Goal: Communication & Community: Answer question/provide support

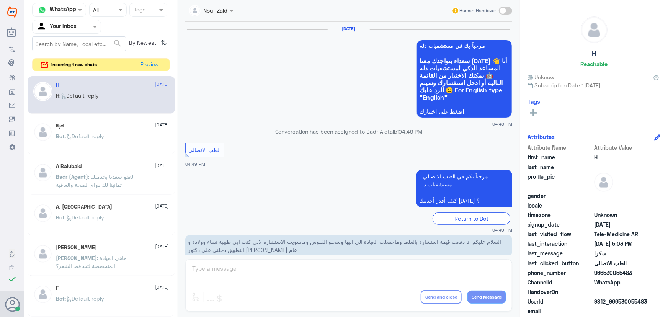
scroll to position [364, 0]
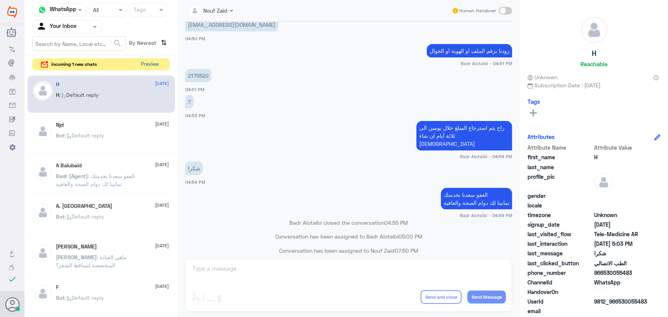
click at [153, 65] on button "Preview" at bounding box center [150, 65] width 24 height 12
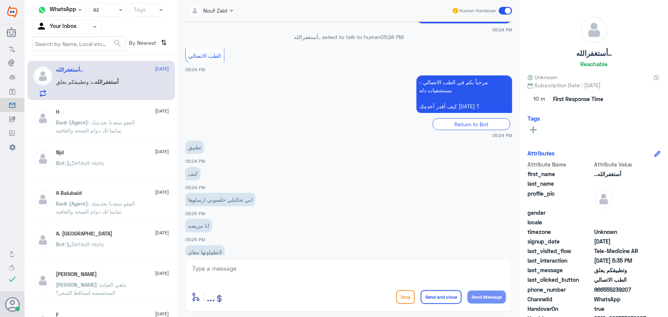
scroll to position [354, 0]
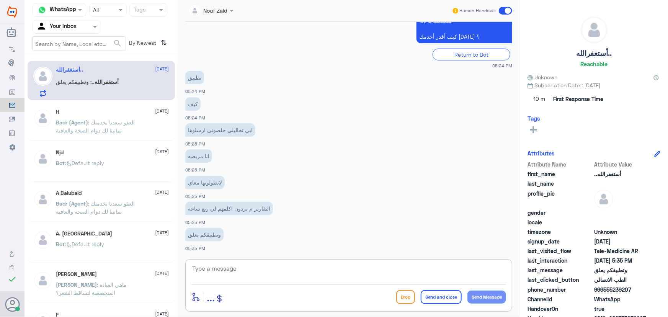
click at [237, 276] on textarea at bounding box center [348, 272] width 315 height 19
paste textarea "مرحباً معك نوف من الطب الاتصالي كيف اقدر أساعدك؟"
click at [473, 268] on textarea "مرحباً معك نوف من الطب الاتصالي كيف اقدر أساعدك؟" at bounding box center [348, 272] width 315 height 19
drag, startPoint x: 469, startPoint y: 268, endPoint x: 478, endPoint y: 271, distance: 9.3
click at [477, 271] on textarea "مرحباً معك نوف من الطب الاتصالي كيف اقدر أساعدك؟" at bounding box center [348, 272] width 315 height 19
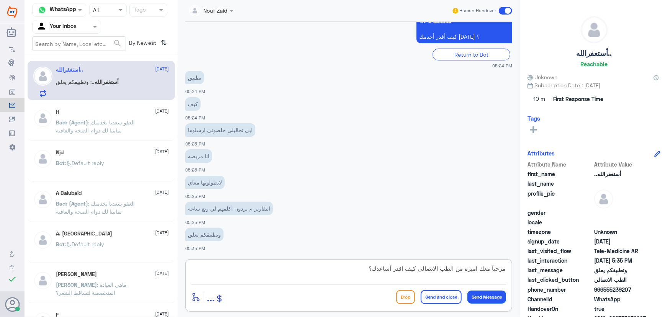
type textarea "مرحباً معك اميره من الطب الاتصالي كيف اقدر أساعدك؟"
click at [489, 295] on button "Send Message" at bounding box center [486, 297] width 39 height 13
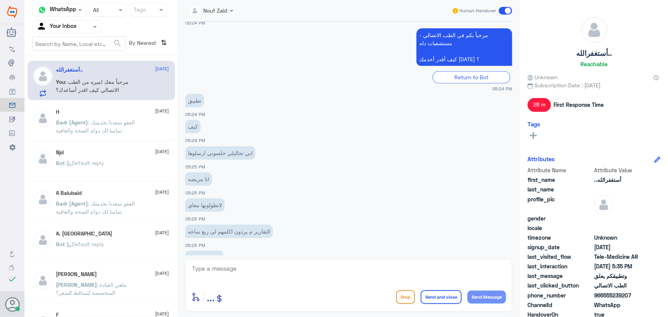
scroll to position [387, 0]
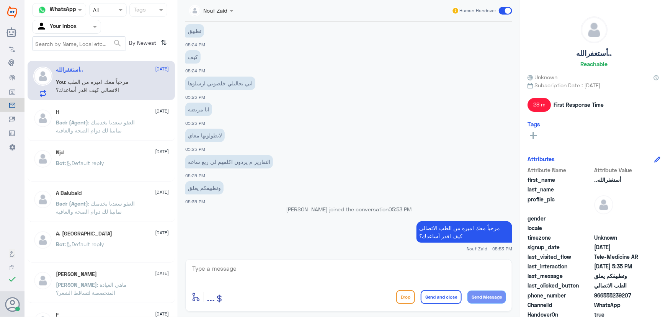
click at [144, 131] on div "Badr (Agent) : العفو سعدنا بخدمتك تمانينا لك دوام الصحة والعافية" at bounding box center [112, 128] width 113 height 17
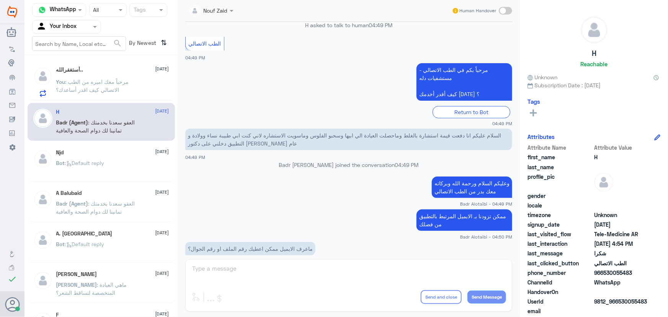
scroll to position [86, 0]
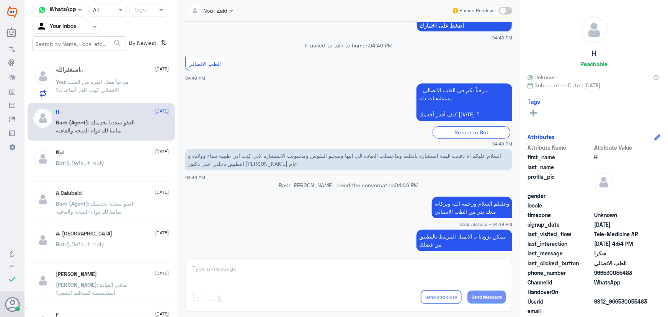
drag, startPoint x: 131, startPoint y: 87, endPoint x: 136, endPoint y: 93, distance: 8.7
click at [136, 93] on p "You : مرحباً معك اميره من الطب الاتصالي كيف اقدر أساعدك؟" at bounding box center [99, 87] width 86 height 19
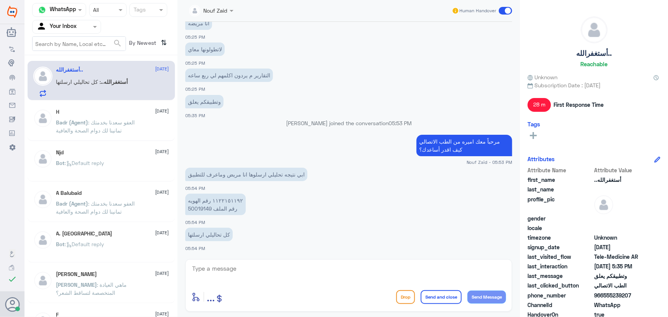
scroll to position [461, 0]
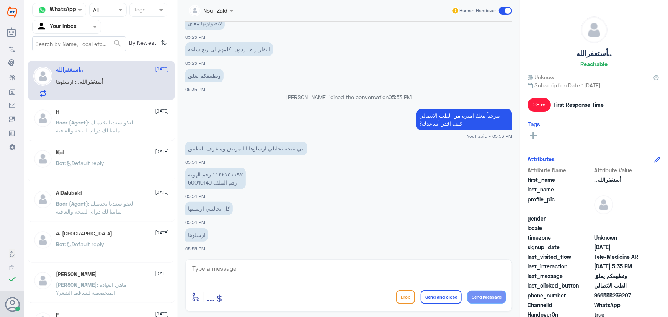
click at [237, 176] on p "١١٢٢١٥١١٩٢ رقم الهويه 50019149 رقم الملف" at bounding box center [215, 178] width 60 height 21
drag, startPoint x: 237, startPoint y: 175, endPoint x: 213, endPoint y: 176, distance: 23.7
click at [213, 176] on p "١١٢٢١٥١١٩٢ رقم الهويه 50019149 رقم الملف" at bounding box center [215, 178] width 60 height 21
click at [212, 183] on p "١١٢٢١٥١١٩٢ رقم الهويه 50019149 رقم الملف" at bounding box center [215, 178] width 60 height 21
drag, startPoint x: 211, startPoint y: 183, endPoint x: 188, endPoint y: 185, distance: 23.1
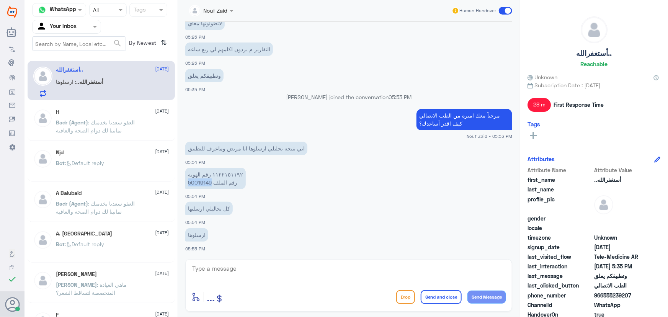
click at [187, 184] on p "١١٢٢١٥١١٩٢ رقم الهويه 50019149 رقم الملف" at bounding box center [215, 178] width 60 height 21
copy p "50019149"
click at [251, 273] on textarea at bounding box center [348, 272] width 315 height 19
type textarea "لحظات من فضلك"
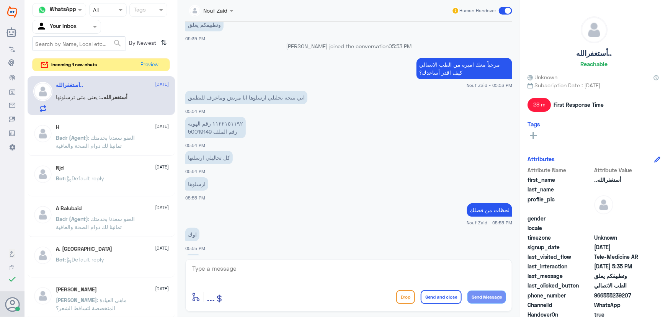
scroll to position [564, 0]
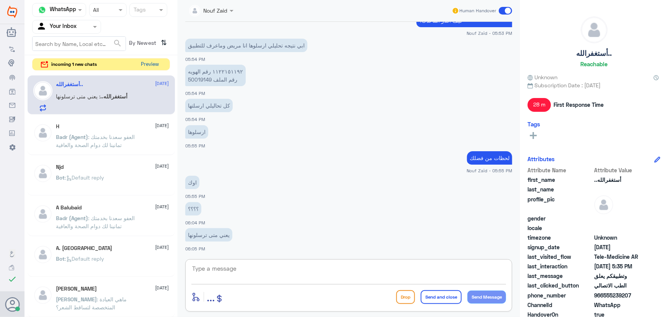
click at [148, 62] on button "Preview" at bounding box center [150, 65] width 24 height 12
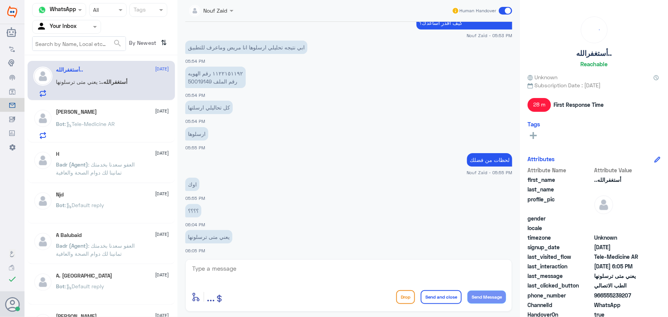
scroll to position [338, 0]
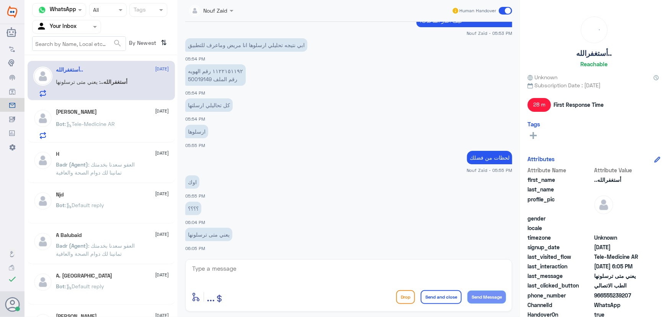
click at [249, 269] on textarea at bounding box center [348, 272] width 315 height 19
drag, startPoint x: 211, startPoint y: 80, endPoint x: 185, endPoint y: 81, distance: 25.3
click at [185, 81] on p "١١٢٢١٥١١٩٢ رقم الهويه 50019149 رقم الملف" at bounding box center [215, 74] width 60 height 21
copy p "50019149"
click at [291, 143] on div "ارسلوها 05:55 PM" at bounding box center [348, 136] width 327 height 26
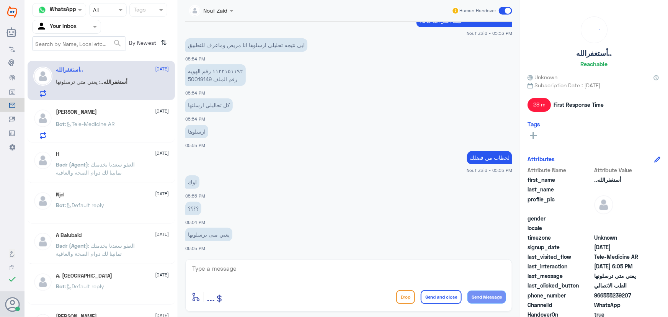
click at [439, 317] on html "Dallah Hospitals Flow Builder Conversational Skills Broadcast Audience Inbox Gr…" at bounding box center [334, 158] width 668 height 317
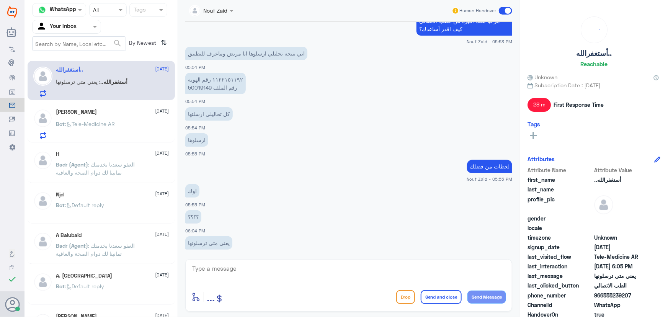
scroll to position [1078, 0]
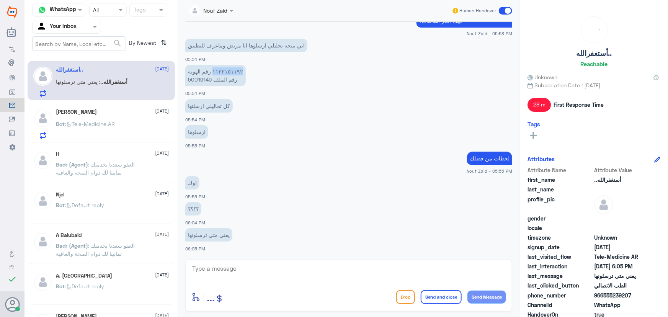
drag, startPoint x: 236, startPoint y: 71, endPoint x: 216, endPoint y: 74, distance: 19.7
click at [215, 74] on p "١١٢٢١٥١١٩٢ رقم الهويه 50019149 رقم الملف" at bounding box center [215, 75] width 60 height 21
click at [218, 80] on p "١١٢٢١٥١١٩٢ رقم الهويه 50019149 رقم الملف" at bounding box center [215, 75] width 60 height 21
drag, startPoint x: 237, startPoint y: 69, endPoint x: 214, endPoint y: 74, distance: 24.0
click at [214, 74] on p "١١٢٢١٥١١٩٢ رقم الهويه 50019149 رقم الملف" at bounding box center [215, 75] width 60 height 21
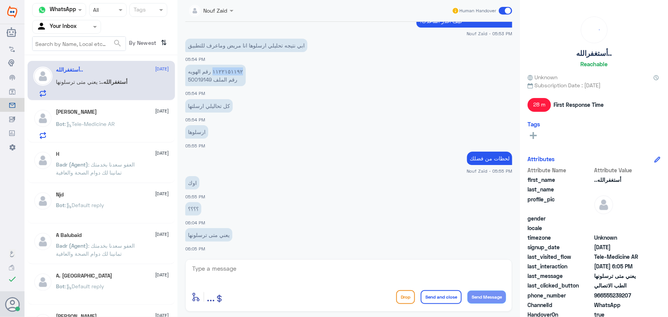
copy p "١١٢٢١٥١١٩٢"
click at [237, 70] on p "١١٢٢١٥١١٩٢ رقم الهويه 50019149 رقم الملف" at bounding box center [215, 75] width 60 height 21
click at [297, 270] on textarea at bounding box center [348, 272] width 315 height 19
drag, startPoint x: 212, startPoint y: 265, endPoint x: 183, endPoint y: 267, distance: 29.2
click at [183, 267] on div "Nouf Zaid Human Handover 14 Oct 2025 مرحباً بك في مستشفيات دله سعداء بتواجدك مع…" at bounding box center [349, 159] width 342 height 319
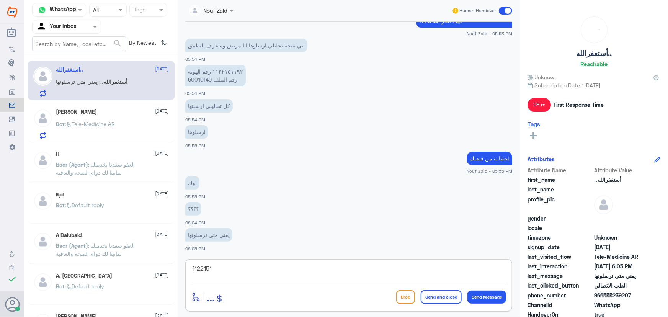
type textarea "\"
type textarea "التحاليل مسويتها في فرع دله النخيل؟"
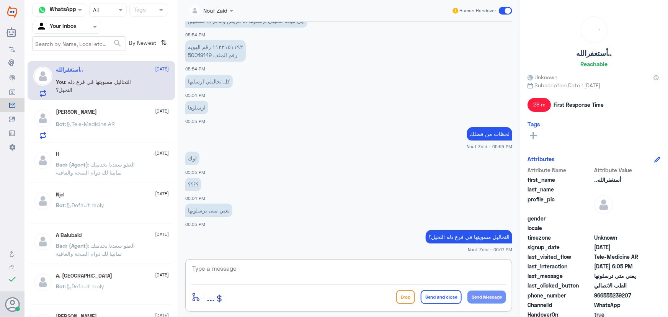
click at [244, 278] on textarea at bounding box center [348, 272] width 315 height 19
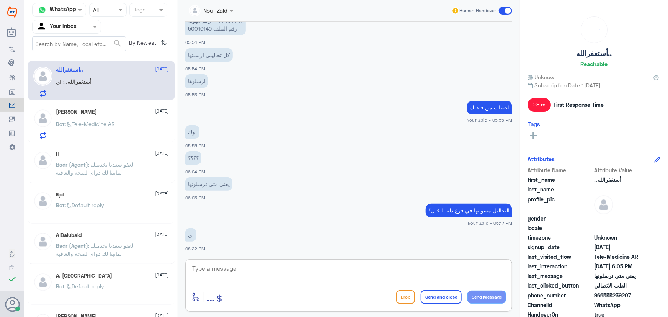
click at [239, 278] on textarea at bounding box center [348, 272] width 315 height 19
type textarea "ب"
click at [433, 266] on textarea "في حال طلعت النتيجه بتظهر لط بالتطبيق استاذتي الكريمه" at bounding box center [348, 272] width 315 height 19
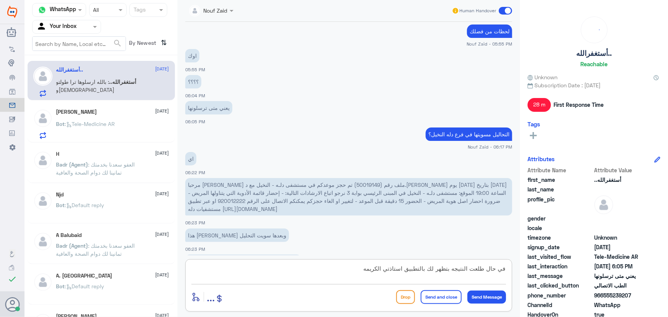
scroll to position [1232, 0]
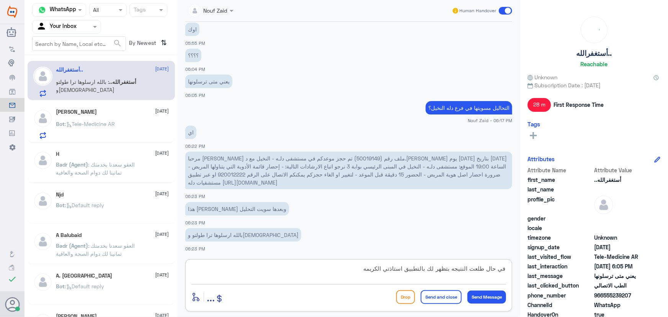
click at [269, 272] on textarea "في حال طلعت النتيجه بتظهر لك بالتطبيق استاذتي الكريمه" at bounding box center [348, 272] width 315 height 19
click at [319, 188] on p "مرحبا [PERSON_NAME] ملف رقم (50019149) تم حجز موعدكم في مستشفى دلـه - النخيل مع…" at bounding box center [348, 171] width 327 height 38
click at [272, 212] on app-msgs-text "هذا [PERSON_NAME] وبعدها سويت التحليل" at bounding box center [348, 209] width 327 height 14
drag, startPoint x: 366, startPoint y: 270, endPoint x: 389, endPoint y: 278, distance: 24.6
click at [389, 278] on textarea "في حال طلعت النتيجه بتظهر لك بالتطبيق استاذتي الكريمه" at bounding box center [348, 272] width 315 height 19
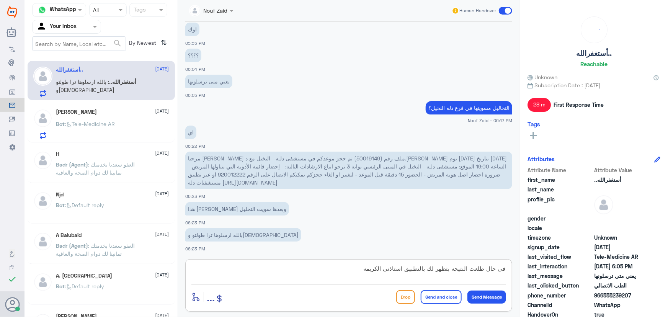
drag, startPoint x: 351, startPoint y: 276, endPoint x: 363, endPoint y: 275, distance: 11.9
click at [351, 276] on textarea "في حال طلعت النتيجه بتظهر لك بالتطبيق استاذتي الكريمه" at bounding box center [348, 272] width 315 height 19
click at [391, 269] on textarea "في حال طلعت النتيجه بتظهر لك بالتطبيق استاذتي الكريمه" at bounding box center [348, 272] width 315 height 19
click at [368, 271] on textarea "في حال طلعت النتيجه بتظهر لك بالتطبيق استاذي الكريمه" at bounding box center [348, 272] width 315 height 19
type textarea "في حال طلعت النتيجه بتظهر لك بالتطبيق استاذي الكريم"
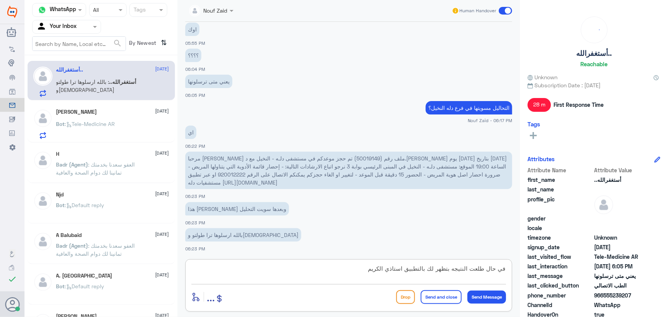
drag, startPoint x: 347, startPoint y: 268, endPoint x: 558, endPoint y: 275, distance: 211.1
click at [558, 275] on div "Channel WhatsApp Status × All Tags Agent Filter Your Inbox search By Newest ⇅ أ…" at bounding box center [347, 159] width 644 height 319
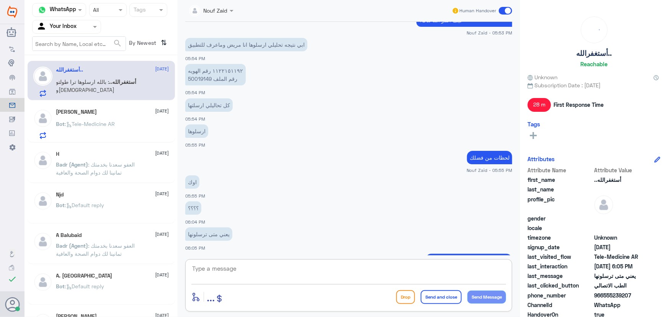
scroll to position [1057, 0]
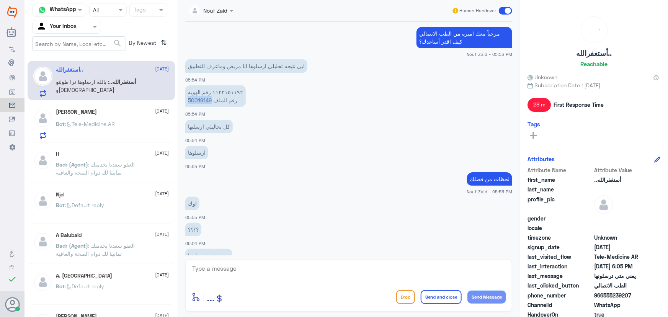
drag, startPoint x: 211, startPoint y: 99, endPoint x: 189, endPoint y: 101, distance: 21.9
click at [189, 101] on p "١١٢٢١٥١١٩٢ رقم الهويه 50019149 رقم الملف" at bounding box center [215, 95] width 60 height 21
copy p "50019149"
click at [235, 279] on textarea at bounding box center [348, 272] width 315 height 19
drag, startPoint x: 233, startPoint y: 273, endPoint x: 98, endPoint y: 280, distance: 134.9
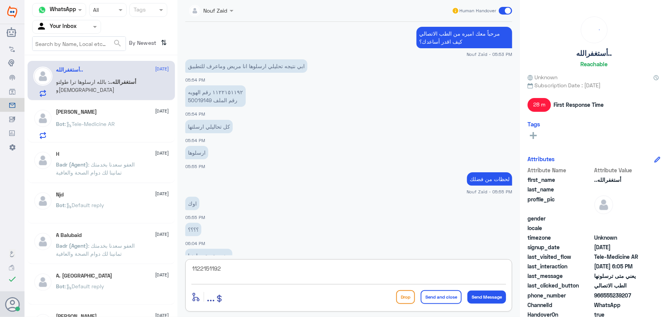
click at [86, 278] on div "Channel WhatsApp Status × All Tags Agent Filter Your Inbox search By Newest ⇅ أ…" at bounding box center [347, 159] width 644 height 319
type textarea "1122151192"
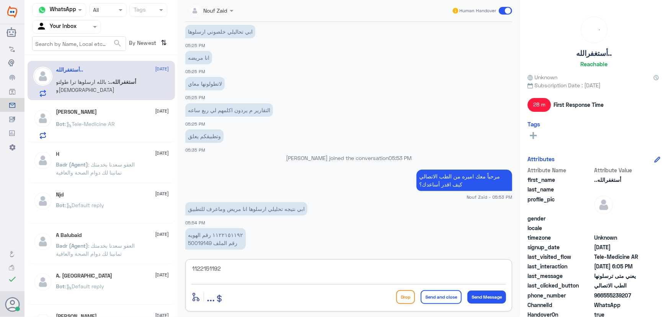
scroll to position [918, 0]
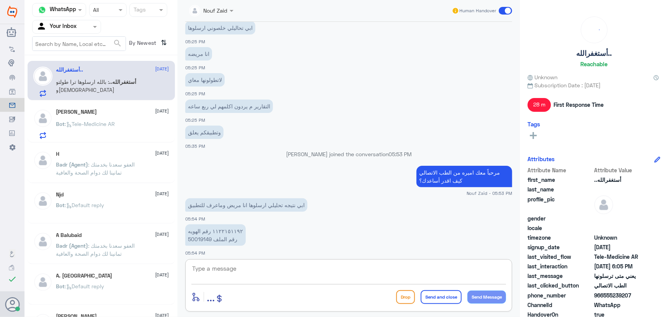
click at [230, 276] on textarea at bounding box center [348, 272] width 315 height 19
type textarea "يتضح لي فالنظام لايوجد تحاليل فقط منظار"
click at [496, 299] on button "Send Message" at bounding box center [486, 297] width 39 height 13
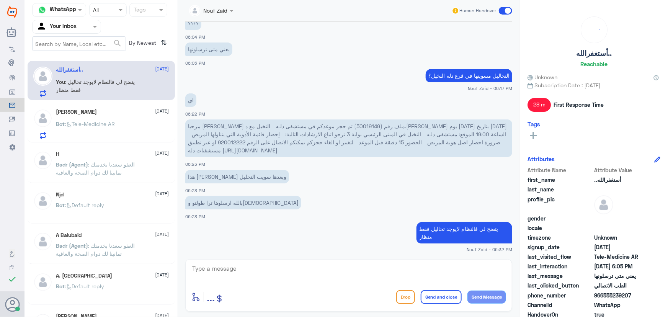
click at [345, 276] on textarea at bounding box center [348, 272] width 315 height 19
type textarea "ه"
type textarea "نتيجة المنظار اللي عملتوه فقط"
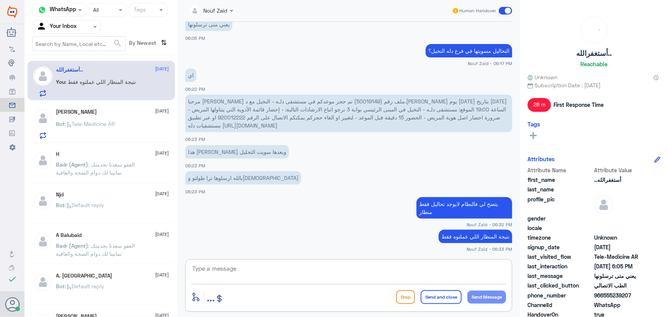
type textarea "ه"
click at [291, 269] on textarea at bounding box center [348, 272] width 315 height 19
type textarea "والدكتور[PERSON_NAME] وفاء لم تقم بطلب أي تحاليل في الموعد"
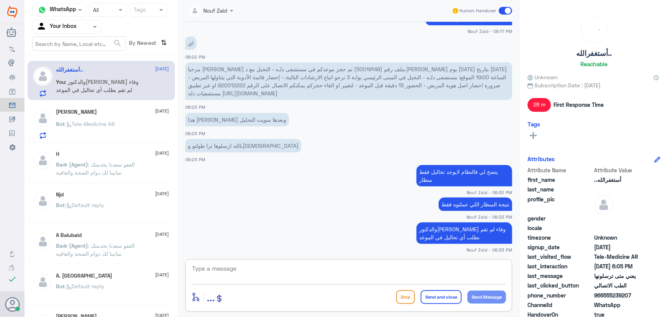
scroll to position [1347, 0]
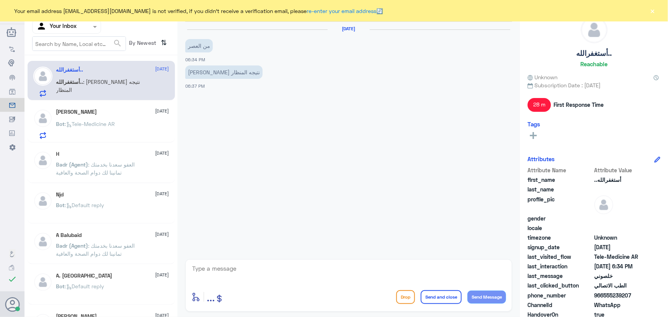
click at [136, 84] on div "أستغفرالله.. : [PERSON_NAME]ه المنظار" at bounding box center [112, 88] width 113 height 17
click at [126, 115] on div "[PERSON_NAME] [DATE] Bot : Tele-Medicine AR" at bounding box center [112, 124] width 113 height 30
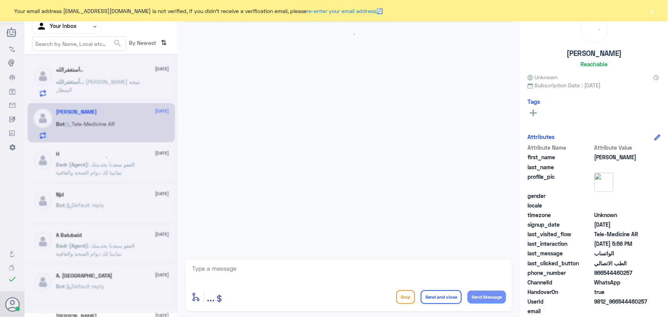
scroll to position [784, 0]
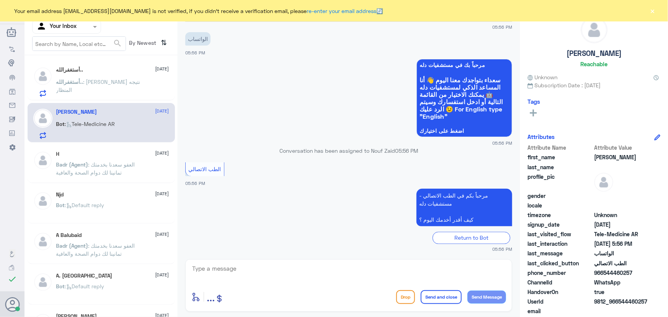
click at [129, 87] on p "أستغفرالله.. : [PERSON_NAME]ه المنظار" at bounding box center [99, 87] width 86 height 19
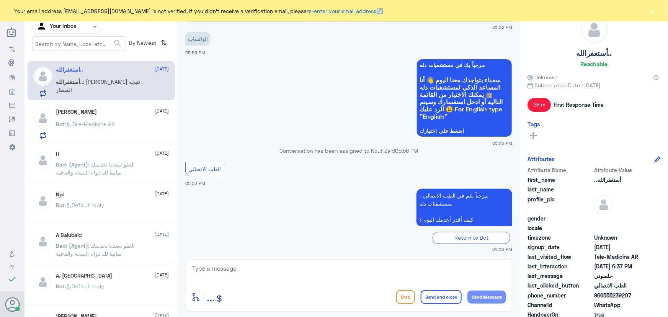
click at [134, 83] on div "أستغفرالله.. : [PERSON_NAME]ه المنظار" at bounding box center [112, 88] width 113 height 17
click at [145, 82] on div "أستغفرالله.. : [PERSON_NAME]ه المنظار" at bounding box center [112, 88] width 113 height 17
click at [92, 73] on div "أستغفرالله.. [DATE] [PERSON_NAME].. : [PERSON_NAME] نتيجه المنظار" at bounding box center [112, 82] width 113 height 30
click at [126, 126] on div "Bot : Tele-Medicine AR" at bounding box center [112, 130] width 113 height 17
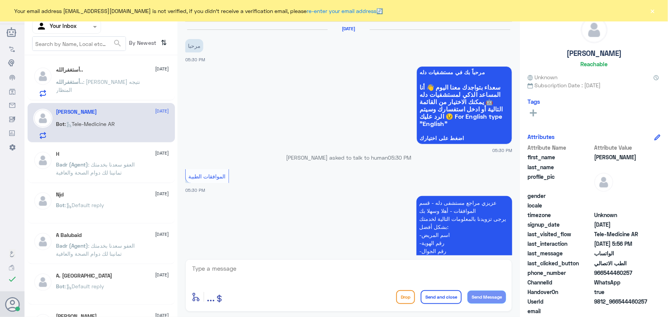
scroll to position [784, 0]
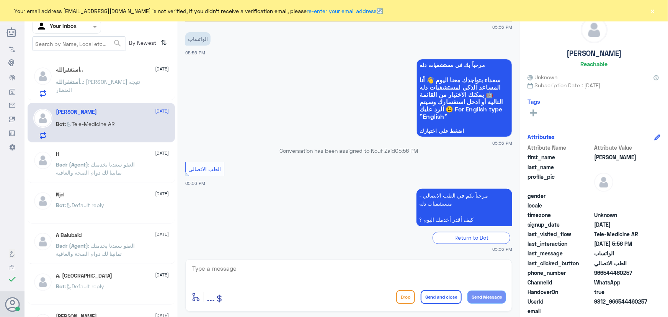
click at [114, 105] on div "[PERSON_NAME] [DATE] Bot : Tele-Medicine AR" at bounding box center [101, 122] width 147 height 39
drag, startPoint x: 84, startPoint y: 51, endPoint x: 87, endPoint y: 57, distance: 6.5
click at [84, 54] on nav "Channel WhatsApp Status × All Tags Agent Filter Your Inbox search By Newest ⇅" at bounding box center [101, 29] width 153 height 52
click at [132, 92] on p "أستغفرالله.. : [PERSON_NAME]ه المنظار" at bounding box center [99, 87] width 86 height 19
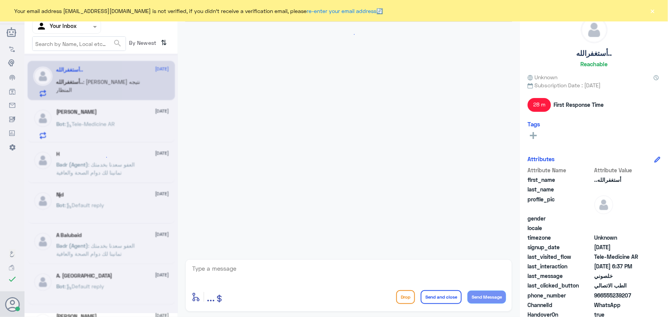
scroll to position [349, 0]
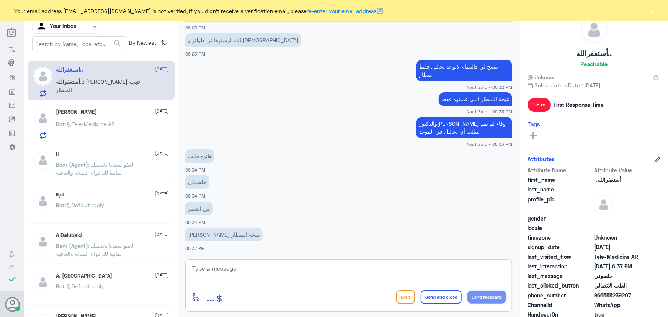
click at [261, 273] on textarea at bounding box center [348, 272] width 315 height 19
type textarea "نعتذر منك انت بالبدايه ذكرت لنا انها تحاليل وهذه لاتظهر لنا بالنظام"
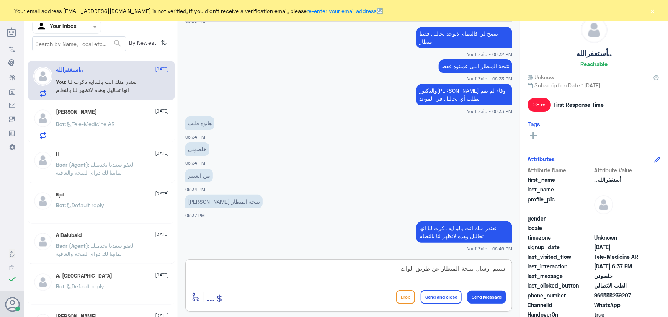
type textarea "سيتم ارسال نتيجة المنظار عن طريق الواتس"
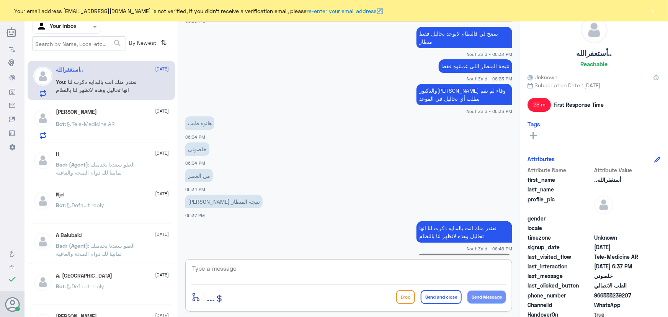
scroll to position [414, 0]
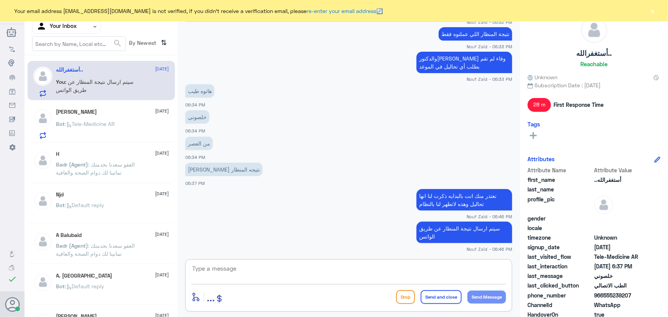
click at [360, 272] on textarea at bounding box center [348, 272] width 315 height 19
type textarea "سعدنا بخدمتك"
click at [502, 294] on button "Send Message" at bounding box center [486, 297] width 39 height 13
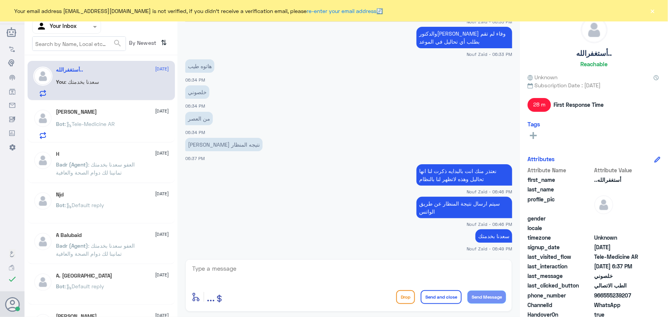
drag, startPoint x: 634, startPoint y: 293, endPoint x: 603, endPoint y: 296, distance: 31.9
click at [603, 296] on span "966555239207" at bounding box center [622, 295] width 56 height 8
copy span "555239207"
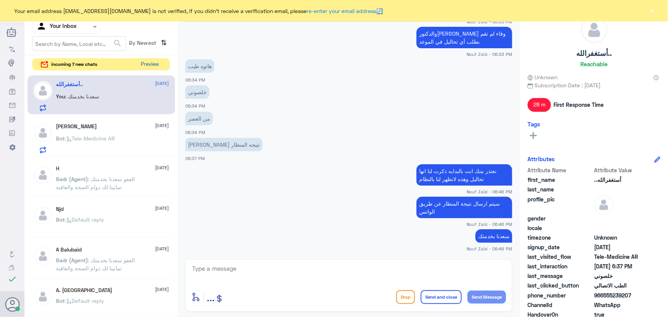
click at [154, 64] on button "Preview" at bounding box center [150, 65] width 24 height 12
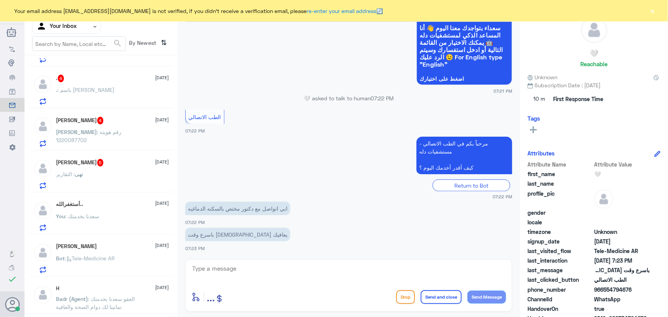
scroll to position [209, 0]
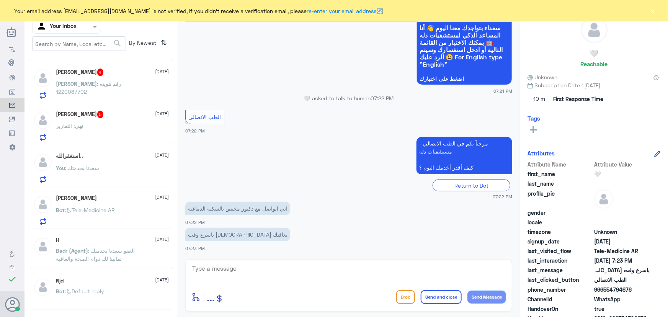
drag, startPoint x: 119, startPoint y: 118, endPoint x: 123, endPoint y: 117, distance: 4.0
click at [123, 117] on div "[PERSON_NAME] 5 [DATE] نهى : التقارير" at bounding box center [112, 126] width 113 height 30
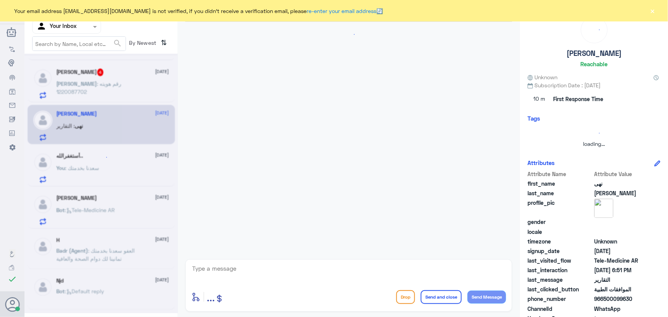
scroll to position [188, 0]
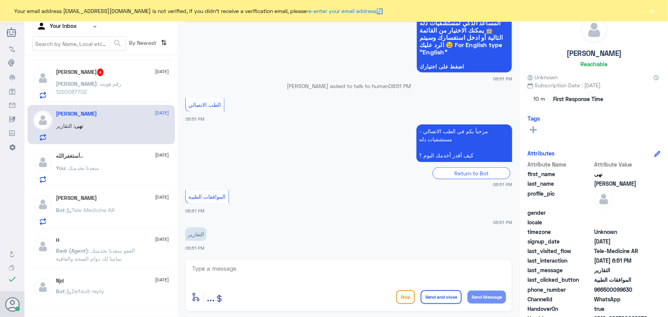
click at [244, 266] on textarea at bounding box center [348, 272] width 315 height 19
click at [234, 278] on textarea at bounding box center [348, 272] width 315 height 19
click at [233, 278] on textarea at bounding box center [348, 272] width 315 height 19
paste textarea "مرحباً معك نوف من الطب الاتصالي كيف اقدر أساعدك؟"
drag, startPoint x: 469, startPoint y: 269, endPoint x: 478, endPoint y: 271, distance: 9.2
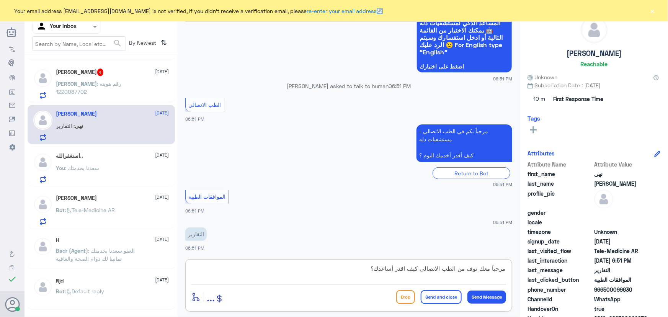
click at [478, 271] on textarea "مرحباً معك نوف من الطب الاتصالي كيف اقدر أساعدك؟" at bounding box center [348, 272] width 315 height 19
click at [479, 267] on textarea "مرحباً معك اميره من الطب الاتصالي كيف اقدر أساعدك؟" at bounding box center [348, 272] width 315 height 19
type textarea "مرحباً معك اميره من الطب الاتصالي كيف اقدر أساعدك؟"
click at [482, 294] on button "Send Message" at bounding box center [486, 297] width 39 height 13
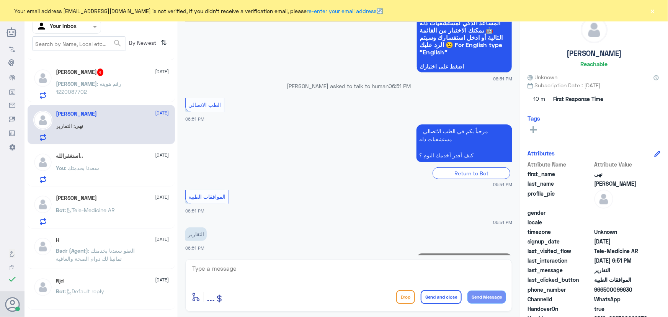
scroll to position [220, 0]
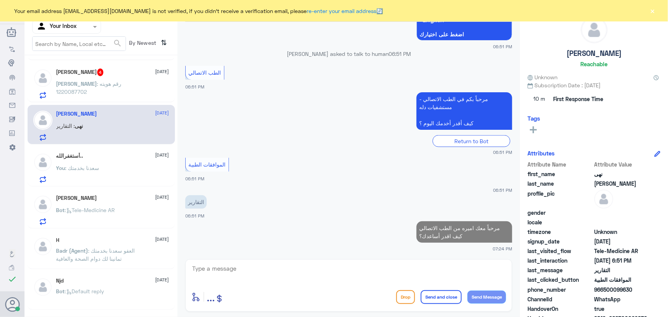
click at [114, 82] on span ": رقم هويته 1220087702" at bounding box center [88, 87] width 65 height 15
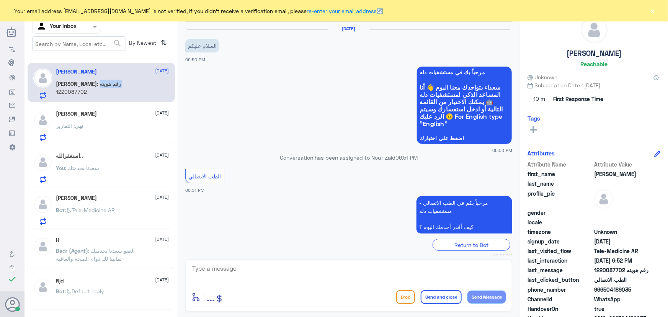
scroll to position [68, 0]
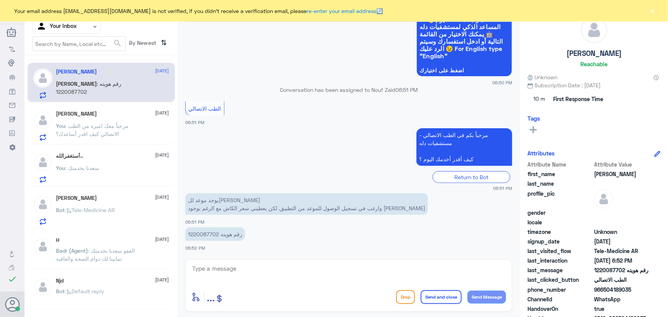
click at [245, 266] on textarea at bounding box center [348, 272] width 315 height 19
click at [197, 271] on textarea at bounding box center [348, 272] width 315 height 19
paste textarea "مرحباً معك نوف من الطب الاتصالي"
drag, startPoint x: 471, startPoint y: 266, endPoint x: 474, endPoint y: 271, distance: 6.1
click at [474, 271] on textarea "مرحباً معك نوف من الطب الاتصالي" at bounding box center [348, 272] width 315 height 19
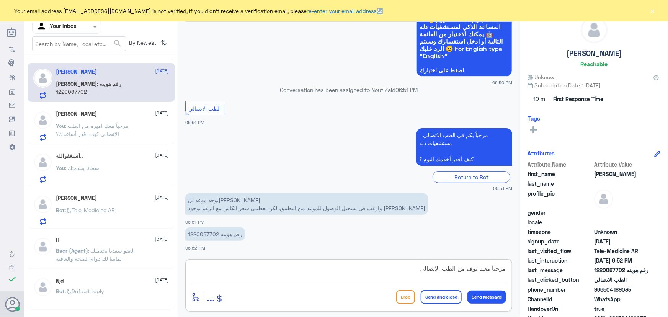
drag, startPoint x: 469, startPoint y: 270, endPoint x: 478, endPoint y: 280, distance: 13.8
click at [477, 275] on textarea "مرحباً معك نوف من الطب الاتصالي" at bounding box center [348, 272] width 315 height 19
type textarea "مرحباً معك اميره من الطب الاتصالي"
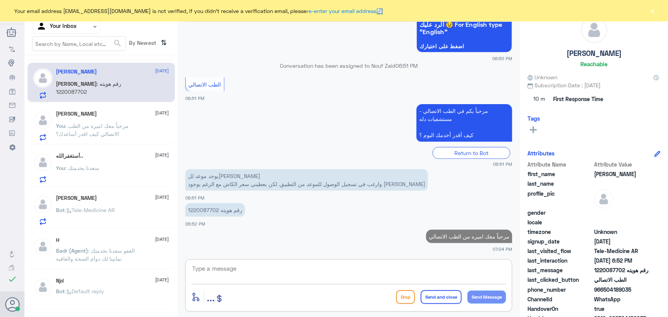
click at [270, 276] on textarea at bounding box center [348, 272] width 315 height 19
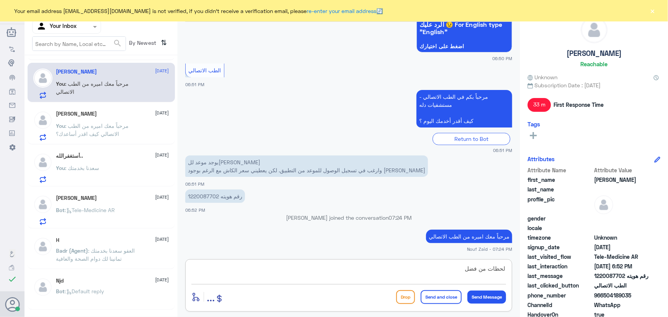
type textarea "لحظات من فضلك"
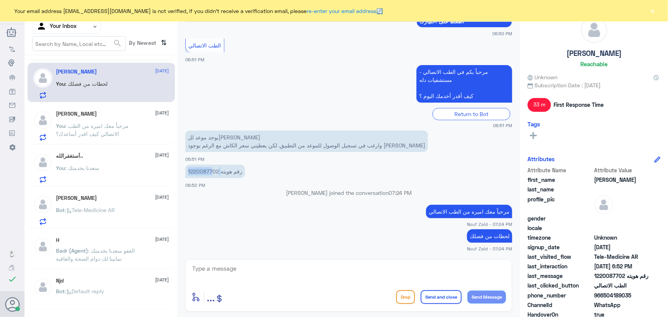
drag, startPoint x: 221, startPoint y: 170, endPoint x: 211, endPoint y: 173, distance: 10.0
click at [211, 173] on p "رقم هويته 1220087702" at bounding box center [215, 171] width 60 height 13
click at [218, 170] on p "رقم هويته 1220087702" at bounding box center [215, 171] width 60 height 13
drag, startPoint x: 218, startPoint y: 171, endPoint x: 192, endPoint y: 176, distance: 26.5
click at [191, 176] on p "رقم هويته 1220087702" at bounding box center [215, 171] width 60 height 13
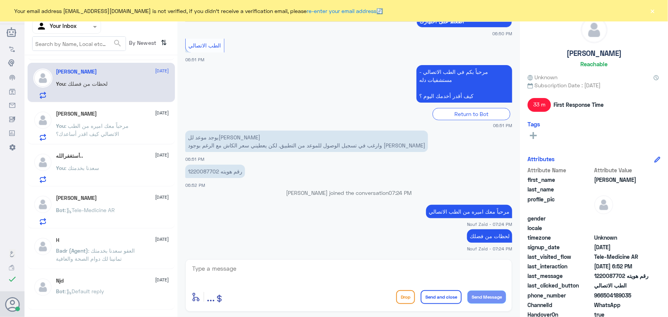
click at [206, 172] on p "رقم هويته 1220087702" at bounding box center [215, 171] width 60 height 13
drag, startPoint x: 188, startPoint y: 171, endPoint x: 217, endPoint y: 176, distance: 30.3
click at [217, 176] on p "رقم هويته 1220087702" at bounding box center [215, 171] width 60 height 13
copy p "1220087702"
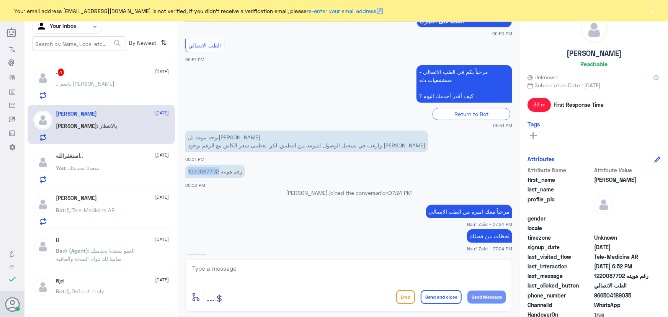
scroll to position [143, 0]
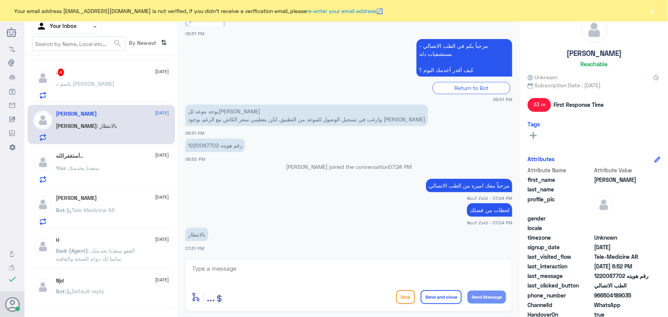
click at [105, 124] on div "[PERSON_NAME] : بالانتظار" at bounding box center [112, 132] width 113 height 17
click at [228, 265] on textarea at bounding box center [348, 272] width 315 height 19
click at [209, 274] on textarea at bounding box center [348, 272] width 315 height 19
paste textarea "تم (تحديث/اضافة) التأمين ، تقدر تستفيد الان من الاستشارة الفورية عبر التطبيق او…"
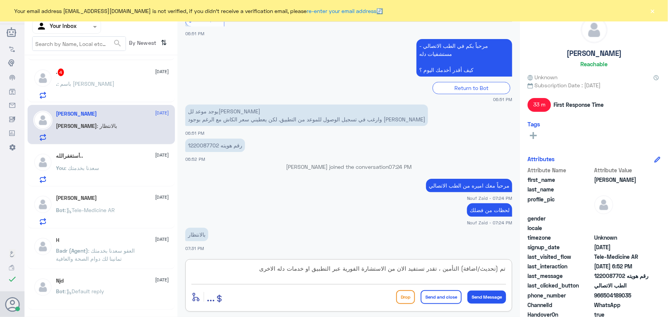
drag, startPoint x: 462, startPoint y: 266, endPoint x: 468, endPoint y: 269, distance: 5.8
click at [468, 269] on textarea "تم (تحديث/اضافة) التأمين ، تقدر تستفيد الان من الاستشارة الفورية عبر التطبيق او…" at bounding box center [348, 272] width 315 height 19
click at [462, 269] on textarea "تم (تحديث/اضافة) التأمين ، تقدر تستفيد الان من الاستشارة الفورية عبر التطبيق او…" at bounding box center [348, 272] width 315 height 19
click at [479, 268] on textarea "تم (تحديث/اضافة التأمين ، تقدر تستفيد الان من الاستشارة الفورية عبر التطبيق او …" at bounding box center [348, 272] width 315 height 19
click at [370, 268] on textarea "تم اضافة التأمين ، تقدر تستفيد الان من الاستشارة الفورية عبر التطبيق او خدمات د…" at bounding box center [348, 272] width 315 height 19
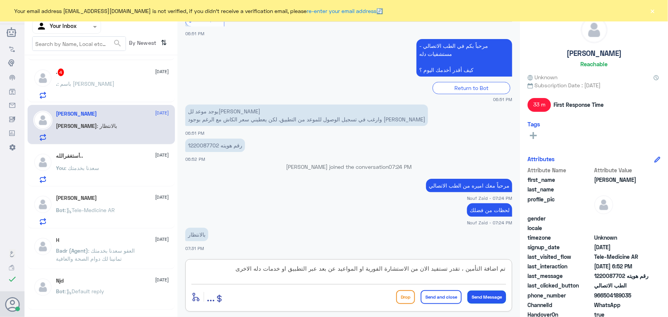
type textarea "تم اضافة التأمين ، تقدر تستفيد الان من الاستشارة الفورية او المواعيد عن بعد عبر…"
click at [491, 295] on button "Send Message" at bounding box center [486, 297] width 39 height 13
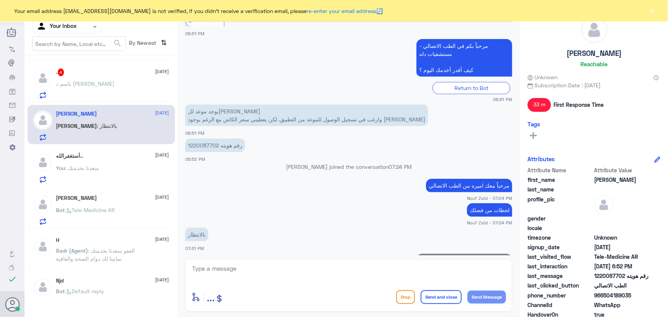
scroll to position [184, 0]
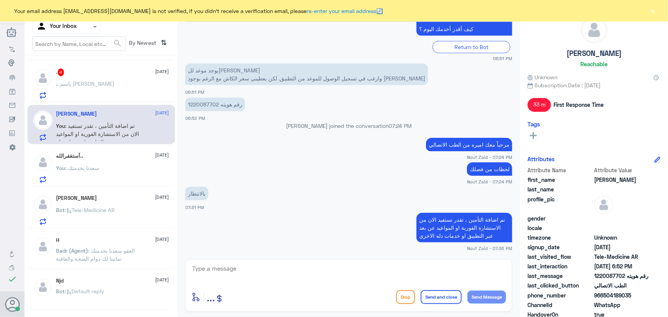
click at [138, 75] on div ". 4 [DATE] . : باسم [PERSON_NAME]" at bounding box center [112, 84] width 113 height 30
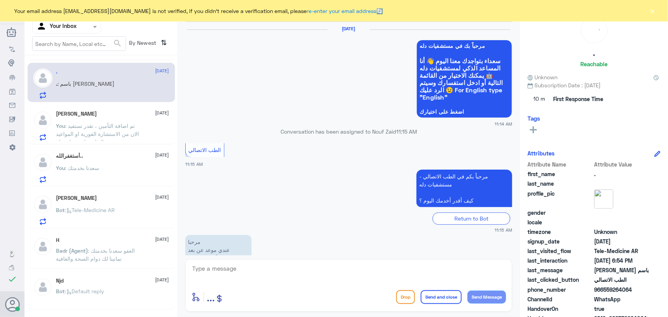
scroll to position [454, 0]
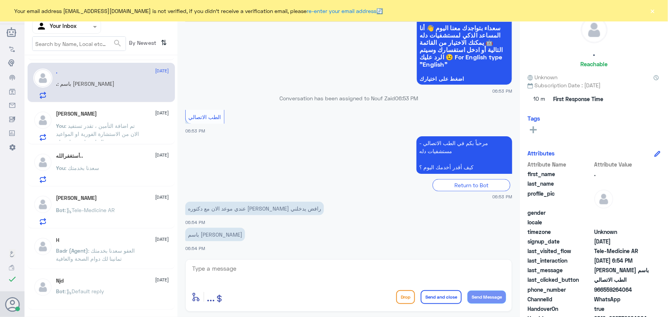
click at [105, 126] on span ": تم اضافة التأمين ، تقدر تستفيد الان من الاستشارة الفورية او المواعيد عن بعد ع…" at bounding box center [97, 138] width 83 height 31
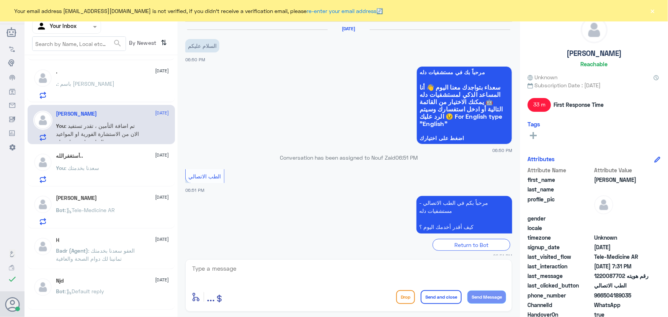
scroll to position [198, 0]
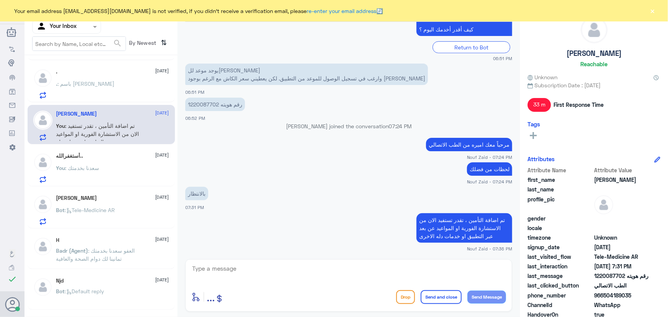
click at [112, 159] on div "أستغفرالله.. [DATE] You : [PERSON_NAME] بخدمتك" at bounding box center [112, 168] width 113 height 30
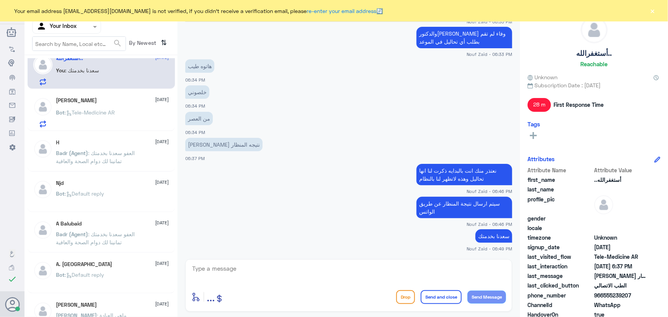
scroll to position [313, 0]
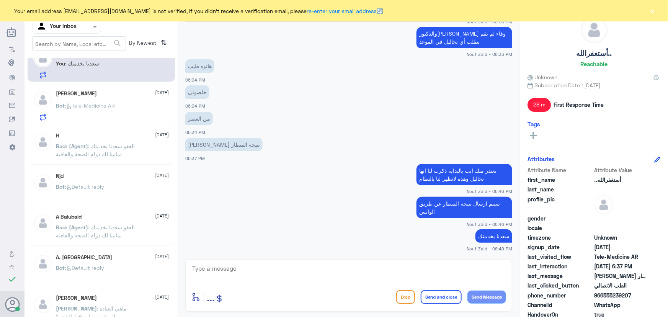
click at [115, 108] on p "Bot : Tele-Medicine AR" at bounding box center [85, 110] width 59 height 19
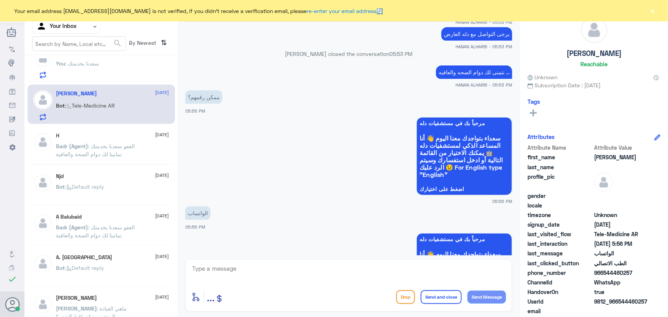
scroll to position [784, 0]
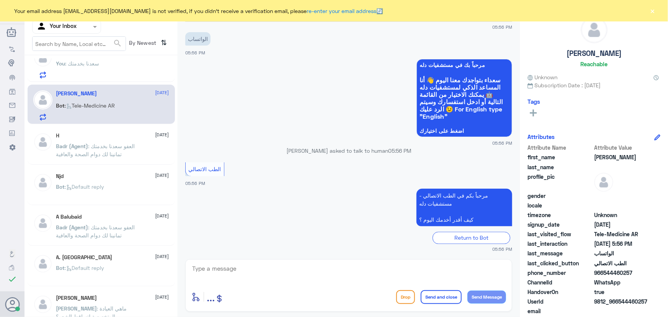
click at [236, 274] on textarea at bounding box center [348, 272] width 315 height 19
paste textarea "مرحباً معك نوف من الطب الاتصالي كيف اقدر أساعدك؟"
drag, startPoint x: 470, startPoint y: 271, endPoint x: 476, endPoint y: 272, distance: 5.9
click at [476, 272] on textarea "مرحباً معك نوف من الطب الاتصالي كيف اقدر أساعدك؟" at bounding box center [348, 272] width 315 height 19
click at [474, 268] on textarea "مرحباً معك نف من الطب الاتصالي كيف اقدر أساعدك؟" at bounding box center [348, 272] width 315 height 19
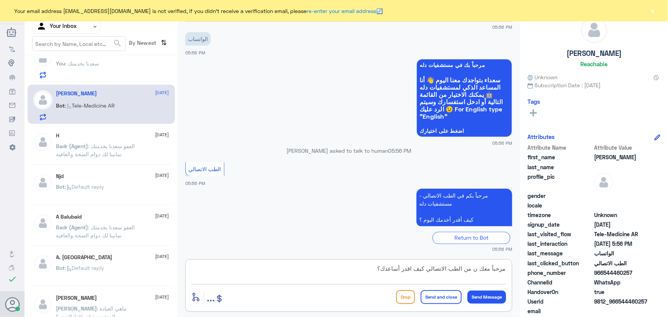
click at [478, 268] on textarea "مرحباً معك ن من الطب الاتصالي كيف اقدر أساعدك؟" at bounding box center [348, 272] width 315 height 19
drag, startPoint x: 472, startPoint y: 270, endPoint x: 477, endPoint y: 270, distance: 5.0
click at [477, 270] on textarea "مرحباً معك ن من الطب الاتصالي كيف اقدر أساعدك؟" at bounding box center [348, 272] width 315 height 19
type textarea "مرحباً معك اميره من الطب الاتصالي كيف اقدر أساعدك؟"
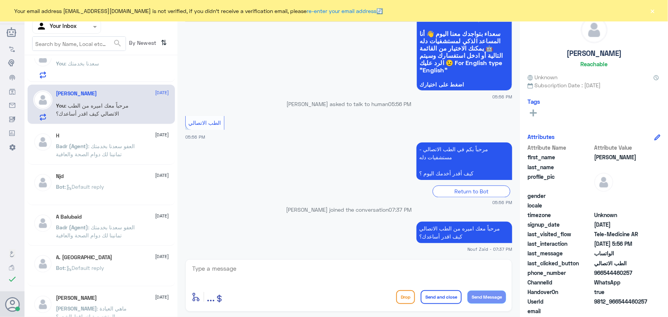
click at [114, 150] on span ": العفو سعدنا بخدمتك تمانينا لك دوام الصحة والعافية" at bounding box center [95, 150] width 79 height 15
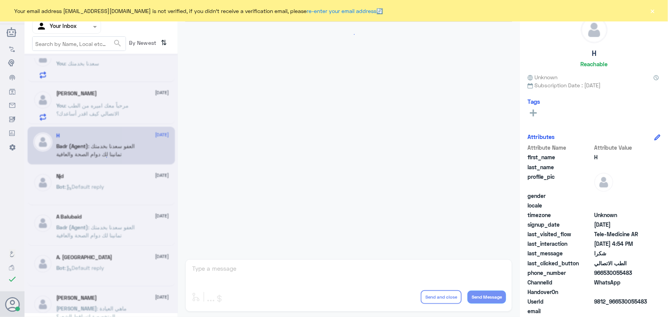
scroll to position [364, 0]
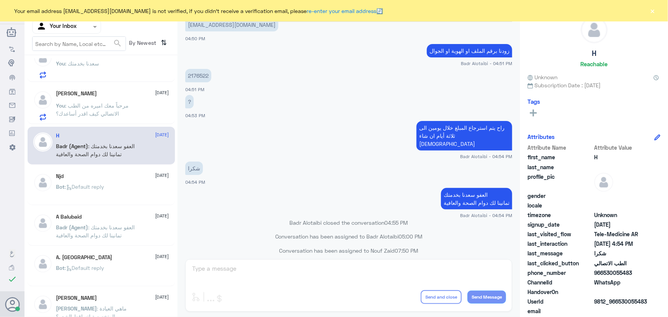
click at [105, 103] on span ": مرحباً معك اميره من الطب الاتصالي كيف اقدر أساعدك؟" at bounding box center [92, 109] width 73 height 15
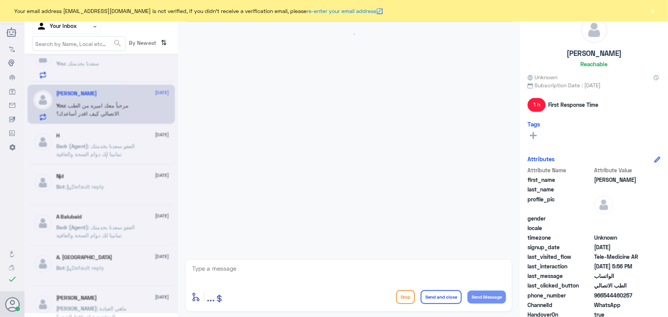
scroll to position [716, 0]
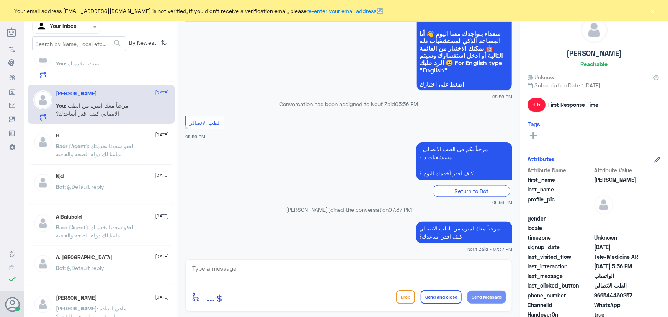
click at [652, 10] on button "×" at bounding box center [653, 11] width 8 height 8
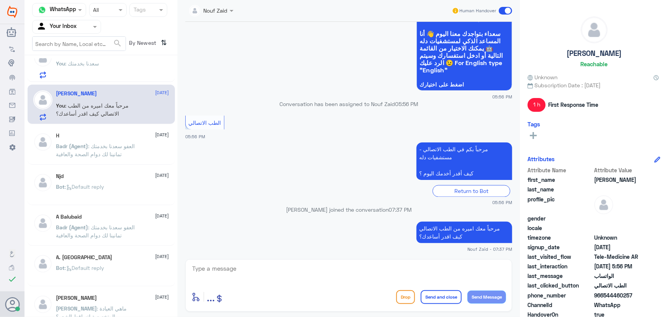
click at [79, 69] on p "You : [PERSON_NAME] بخدمتك" at bounding box center [77, 68] width 43 height 19
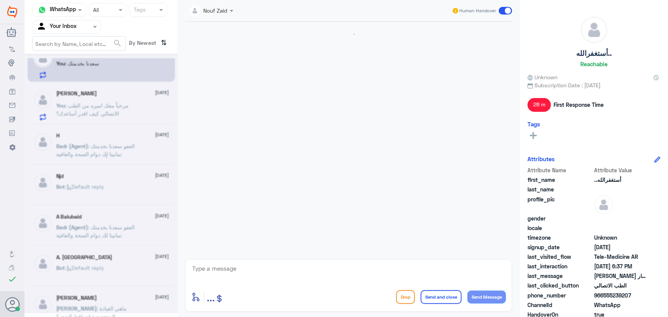
scroll to position [352, 0]
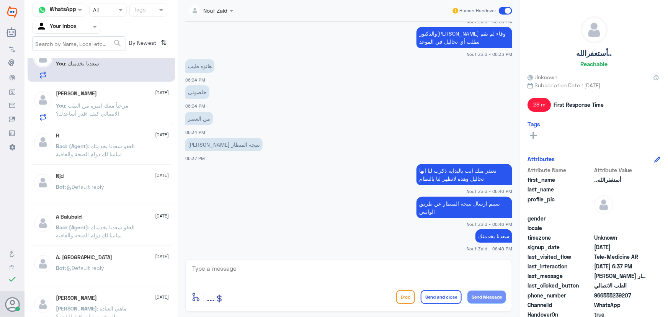
click at [508, 8] on span at bounding box center [505, 11] width 13 height 8
click at [0, 0] on input "checkbox" at bounding box center [0, 0] width 0 height 0
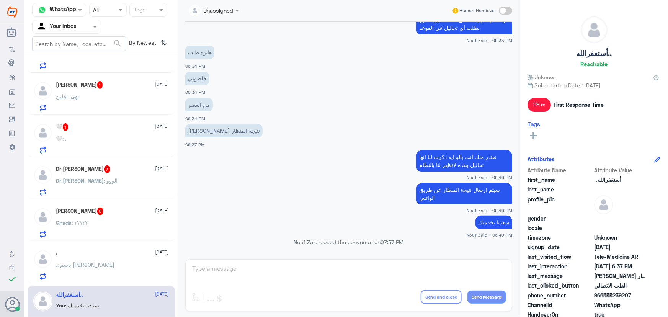
scroll to position [0, 0]
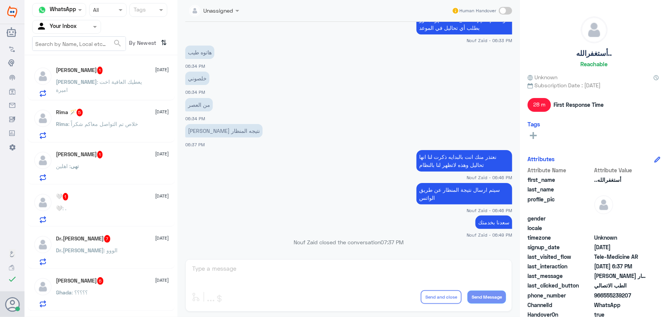
click at [109, 78] on p "[PERSON_NAME] : يعطيك العافية اخت اميرة" at bounding box center [99, 87] width 86 height 19
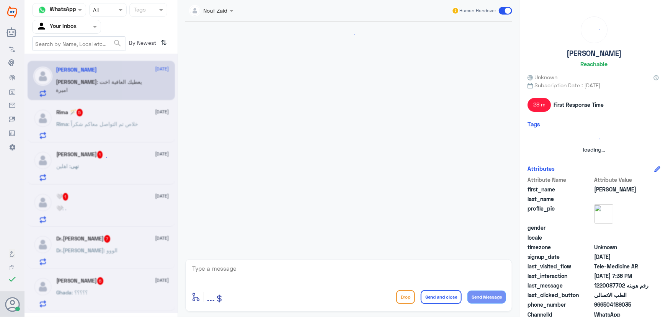
scroll to position [224, 0]
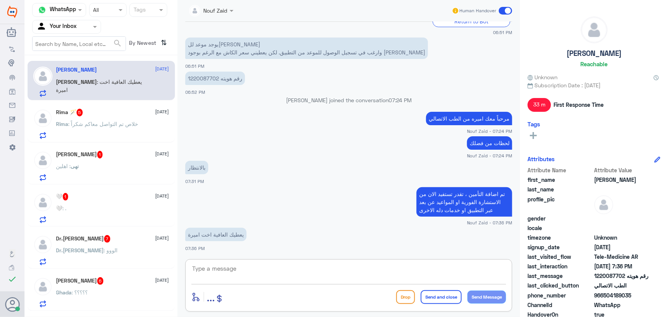
click at [237, 270] on textarea at bounding box center [348, 272] width 315 height 19
type textarea "سعدنا بخدمتك"
click at [493, 295] on button "Send Message" at bounding box center [486, 297] width 39 height 13
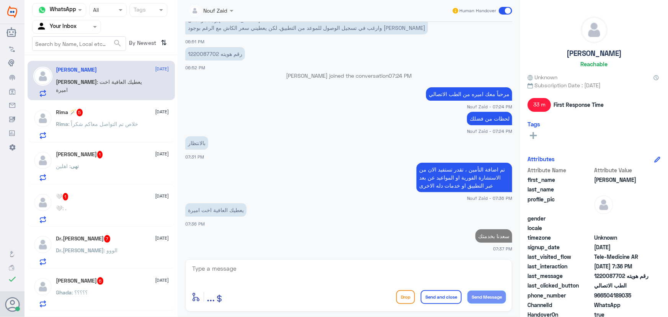
click at [509, 10] on span at bounding box center [505, 11] width 13 height 8
click at [0, 0] on input "checkbox" at bounding box center [0, 0] width 0 height 0
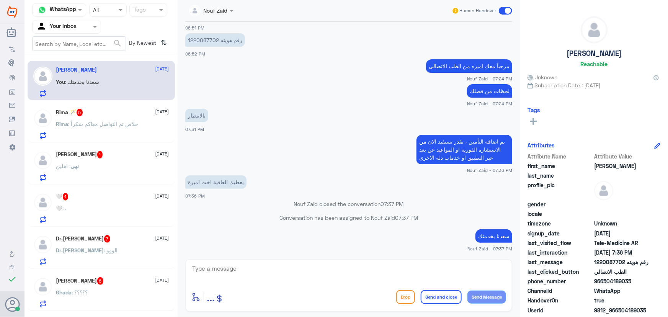
click at [507, 10] on span at bounding box center [505, 11] width 13 height 8
click at [0, 0] on input "checkbox" at bounding box center [0, 0] width 0 height 0
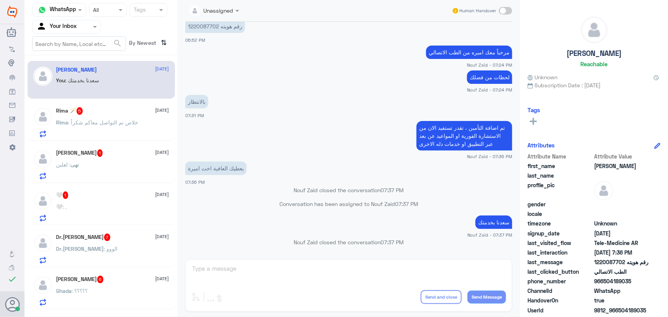
click at [89, 117] on div "Rima 🪄 5 [DATE] Rima : خلاص تم التواصل معاكم شكراً" at bounding box center [112, 122] width 113 height 30
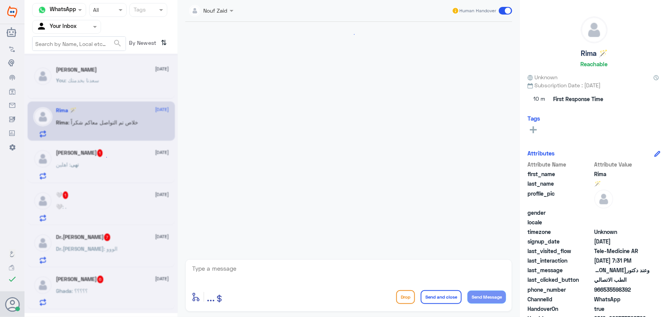
scroll to position [484, 0]
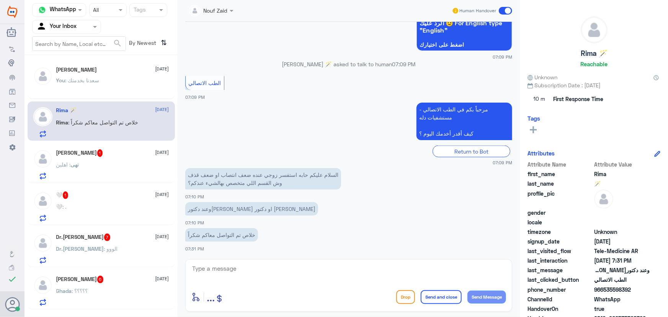
click at [126, 166] on div "نهى : اهلين" at bounding box center [112, 170] width 113 height 17
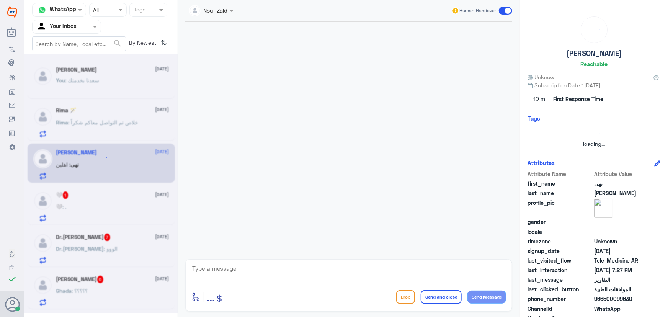
scroll to position [260, 0]
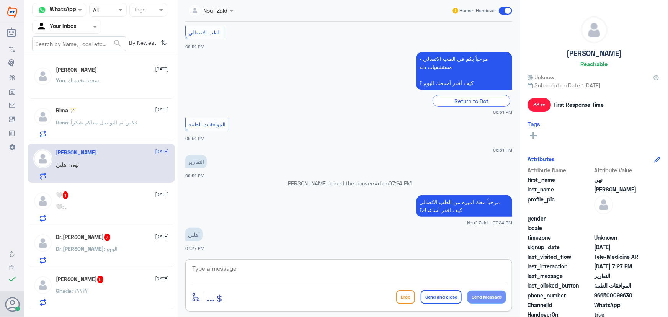
click at [224, 268] on textarea at bounding box center [348, 272] width 315 height 19
type textarea "تفضلي كيف اقدر اساعدك"
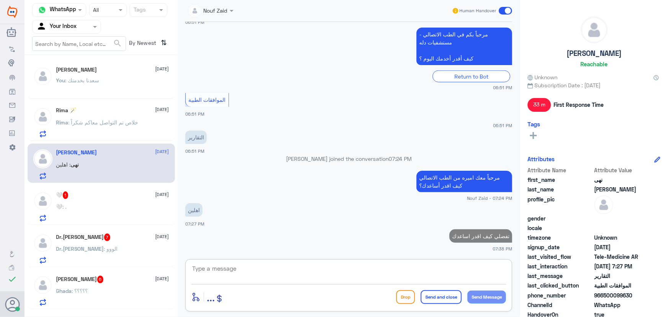
click at [114, 201] on div "🤍 1 [DATE] 🤍 : ." at bounding box center [112, 206] width 113 height 30
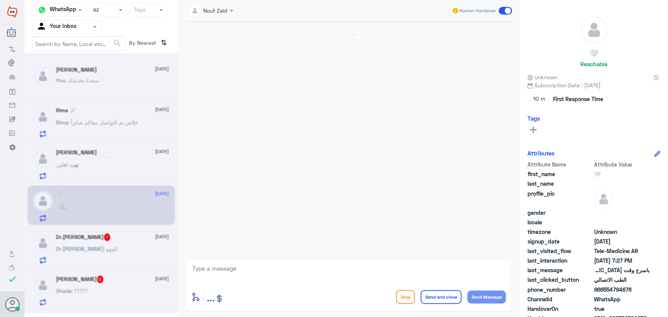
scroll to position [550, 0]
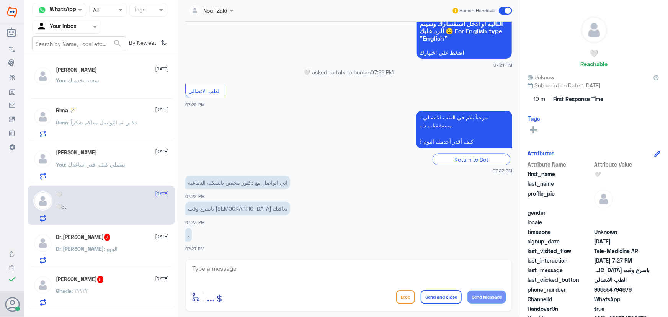
click at [214, 273] on textarea at bounding box center [348, 272] width 315 height 19
click at [226, 268] on textarea at bounding box center [348, 272] width 315 height 19
paste textarea "هنا الطب الاتصالي لكل مايخص الاستشارة الفورية من خلال التطبيق، يمكنك الاستفسار …"
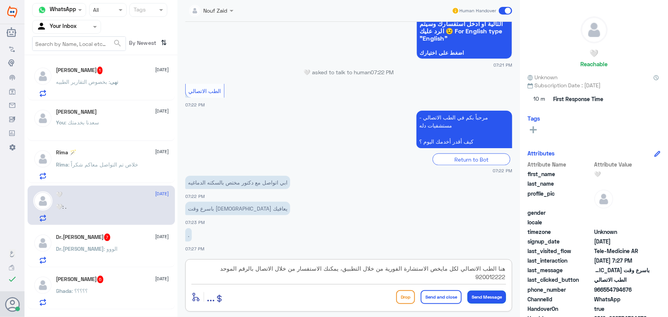
type textarea "هنا الطب الاتصالي لكل مايخص الاستشارة الفورية من خلال التطبيق، يمكنك الاستفسار …"
click at [481, 299] on button "Send Message" at bounding box center [486, 297] width 39 height 13
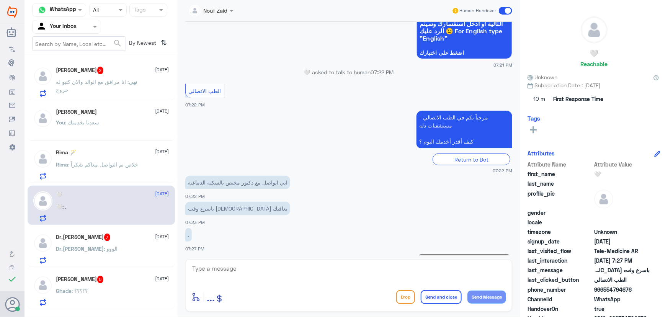
scroll to position [599, 0]
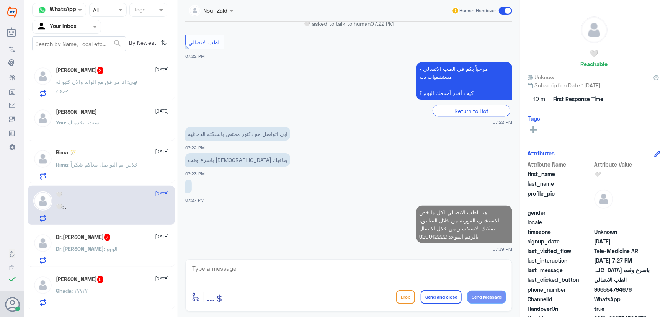
click at [130, 72] on div "[PERSON_NAME] 2 [DATE]" at bounding box center [112, 71] width 113 height 8
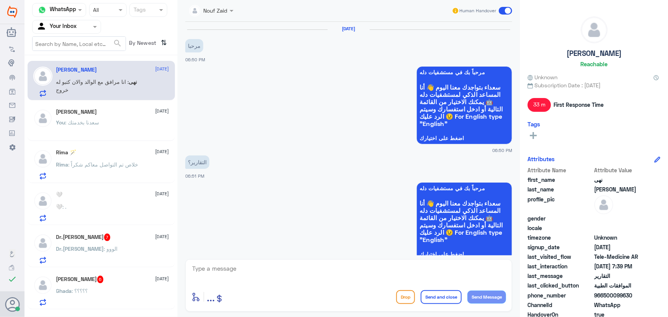
scroll to position [337, 0]
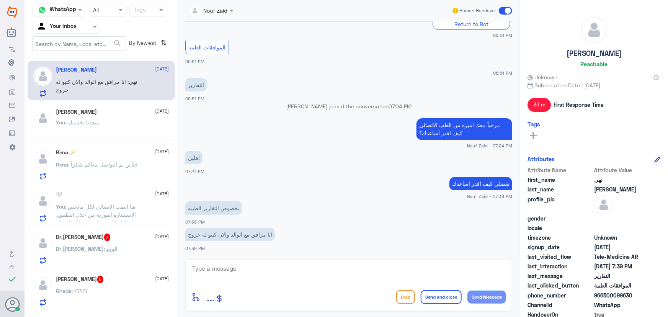
click at [201, 273] on textarea at bounding box center [348, 272] width 315 height 19
paste textarea "هنا الطب الاتصالي لكل مايخص الاستشارة الفورية من خلال التطبيق، يمكنك الاستفسار …"
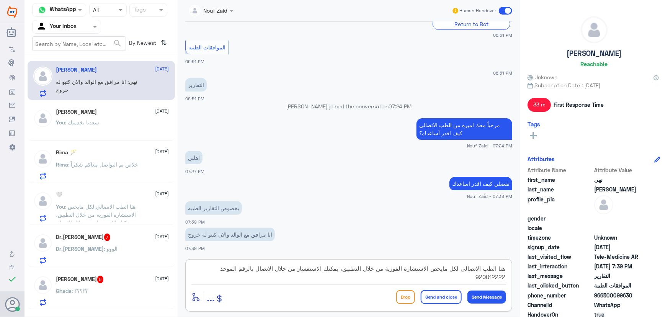
drag, startPoint x: 196, startPoint y: 270, endPoint x: 260, endPoint y: 283, distance: 64.7
click at [260, 283] on div "هنا الطب الاتصالي لكل مايخص الاستشارة الفورية من خلال التطبيق، يمكنك الاستفسار …" at bounding box center [348, 273] width 315 height 21
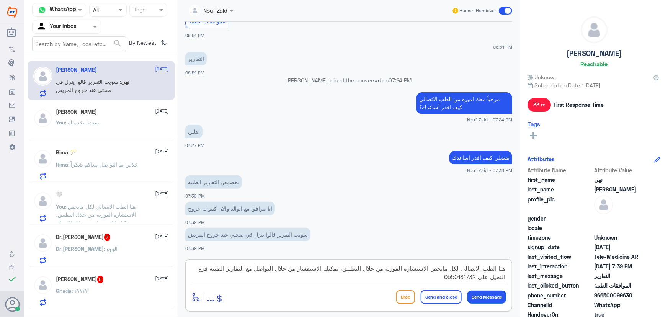
type textarea "هنا الطب الاتصالي لكل مايخص الاستشارة الفورية من خلال التطبيق، يمكنك الاستفسار …"
click at [479, 295] on button "Send Message" at bounding box center [486, 297] width 39 height 13
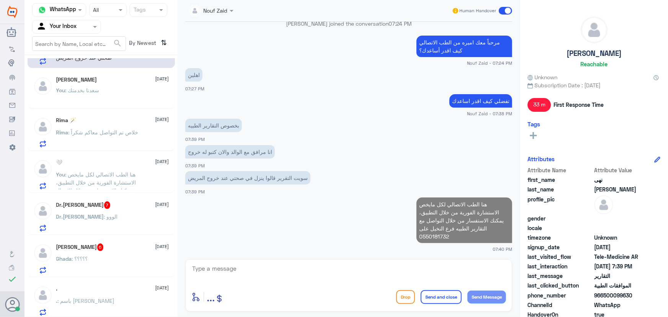
scroll to position [139, 0]
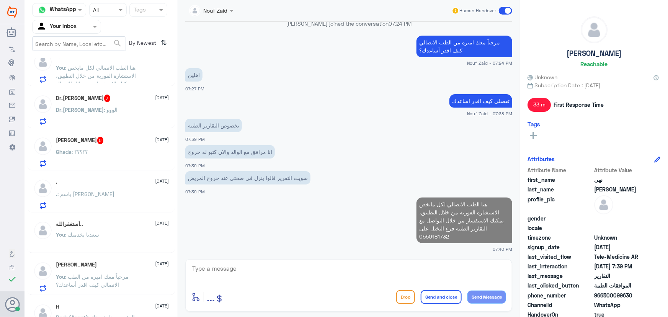
click at [94, 103] on div "Dr.[PERSON_NAME] 7 [DATE] Dr.[PERSON_NAME] : الووو" at bounding box center [112, 110] width 113 height 30
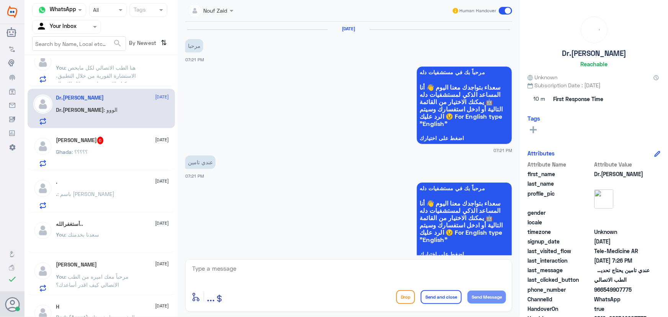
scroll to position [408, 0]
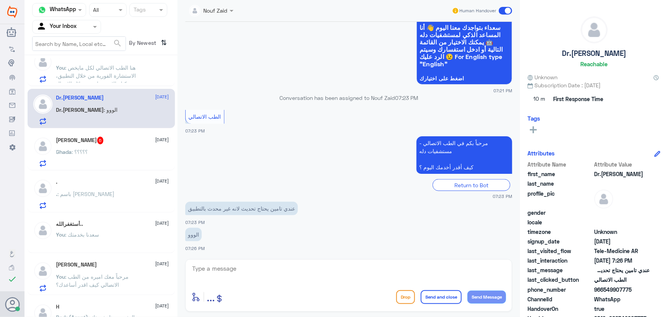
click at [230, 271] on textarea at bounding box center [348, 272] width 315 height 19
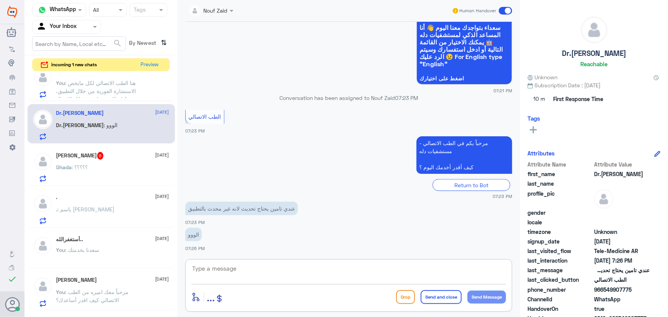
paste textarea "مرحباً معك نوف من الطب الاتصالي"
drag, startPoint x: 468, startPoint y: 265, endPoint x: 482, endPoint y: 271, distance: 15.3
click at [482, 271] on textarea "مرحباً معك نوف من الطب الاتصالي" at bounding box center [348, 272] width 315 height 19
type textarea "مرحباً معك اميره من الطب الاتصالي"
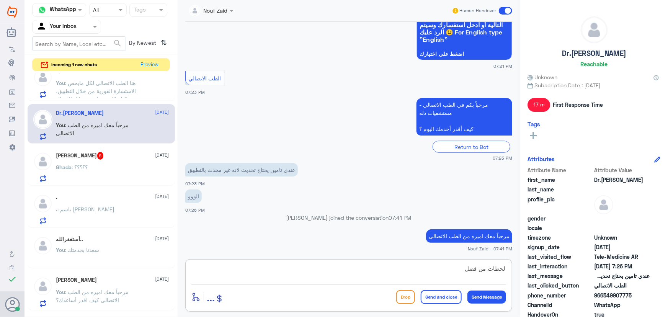
type textarea "لحظات من فضلك"
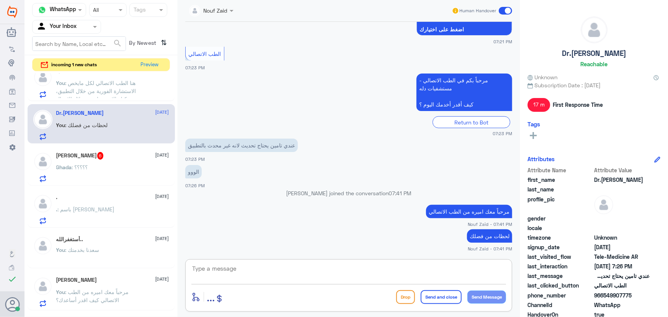
click at [137, 155] on div "[PERSON_NAME] 6 [DATE]" at bounding box center [112, 156] width 113 height 8
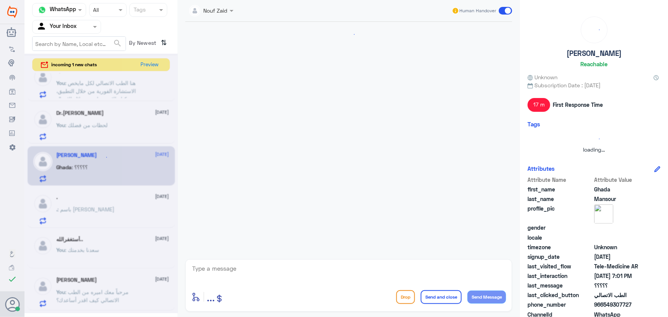
scroll to position [191, 0]
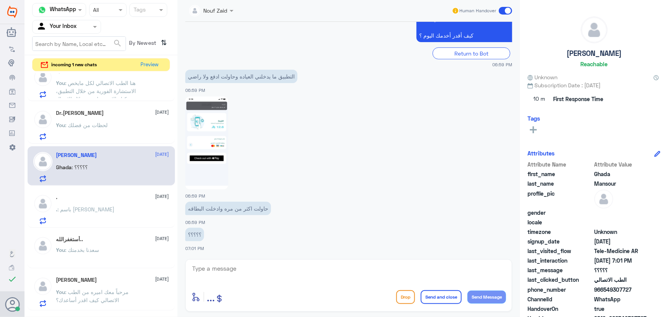
click at [220, 118] on img at bounding box center [206, 142] width 43 height 93
click at [256, 269] on textarea at bounding box center [348, 272] width 315 height 19
paste textarea "مرحباً معك نوف من الطب الاتصالي"
type textarea "مرحباً معك نوف من الطب الاتصالي"
click at [486, 298] on button "Send Message" at bounding box center [486, 297] width 39 height 13
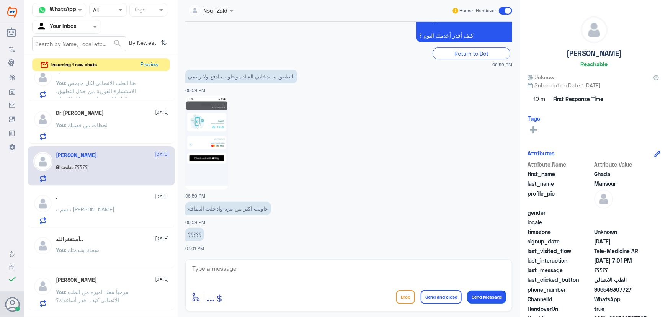
scroll to position [216, 0]
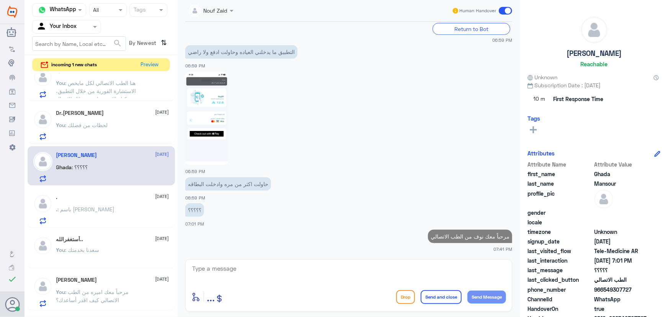
click at [283, 275] on textarea at bounding box center [348, 272] width 315 height 19
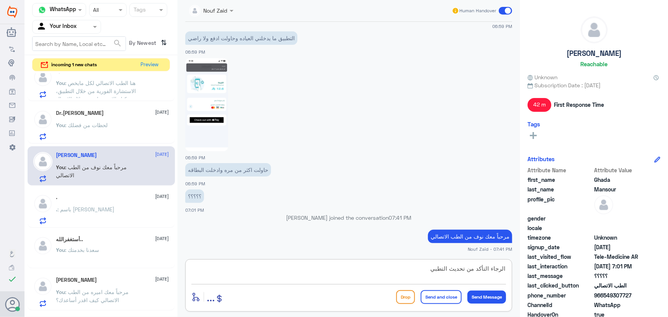
type textarea "الرجاء التأكد من تحديث التطبيق"
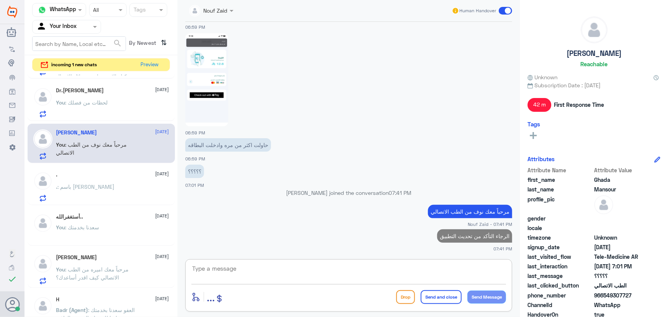
scroll to position [174, 0]
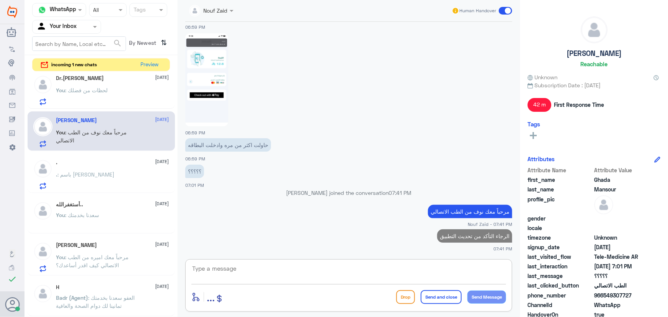
click at [103, 206] on div "أستغفرالله.. [DATE]" at bounding box center [112, 204] width 113 height 7
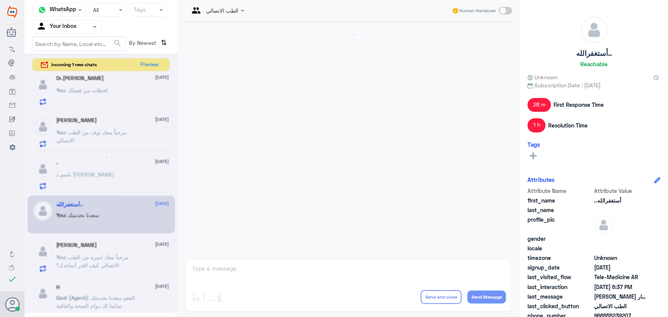
scroll to position [340, 0]
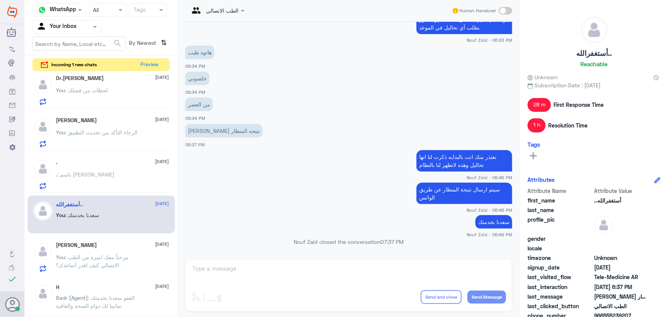
click at [93, 178] on p ". : باسم [PERSON_NAME]" at bounding box center [85, 179] width 59 height 19
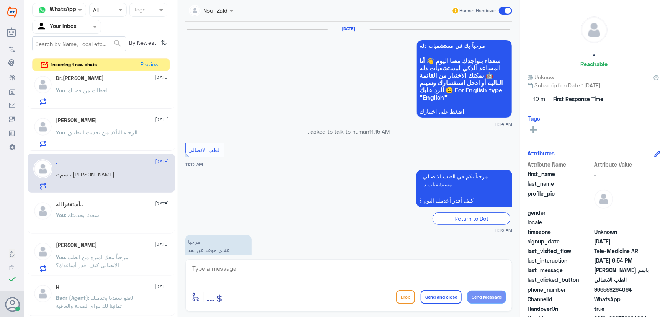
scroll to position [454, 0]
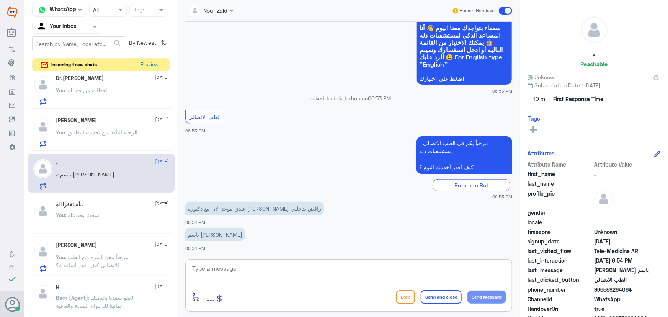
click at [250, 268] on textarea at bounding box center [348, 272] width 315 height 19
type textarea "ا"
paste textarea "مرحباً معك نوف من الطب الاتصالي"
drag, startPoint x: 467, startPoint y: 268, endPoint x: 478, endPoint y: 274, distance: 13.0
click at [478, 273] on textarea "مرحباً معك نوف من الطب الاتصالي" at bounding box center [348, 272] width 315 height 19
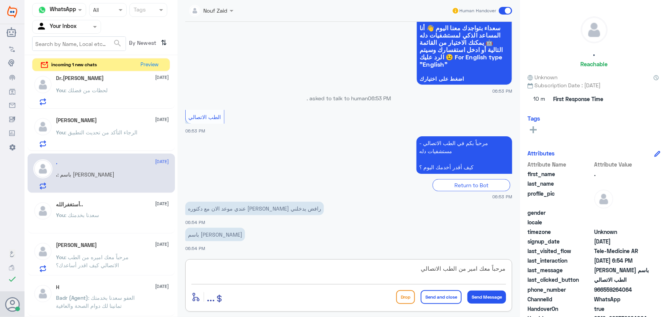
type textarea "مرحباً معك اميره من الطب الاتصالي"
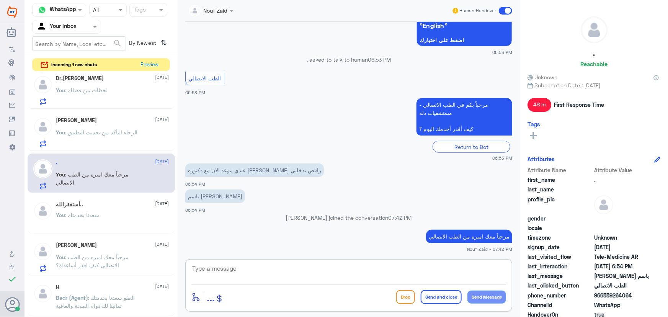
click at [302, 274] on textarea at bounding box center [348, 272] width 315 height 19
click at [409, 268] on textarea "الرجاء التأكد من تحديث التطبيق والمحاوله مره اخرى" at bounding box center [348, 272] width 315 height 19
type textarea "الرجاء التأكد من تحديث التطبيق والمحاولة مره اخرى"
click at [493, 296] on button "Send Message" at bounding box center [486, 297] width 39 height 13
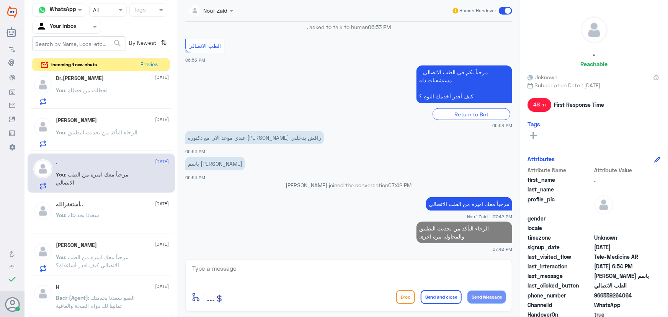
click at [93, 212] on span ": سعدنا بخدمتك" at bounding box center [82, 215] width 34 height 7
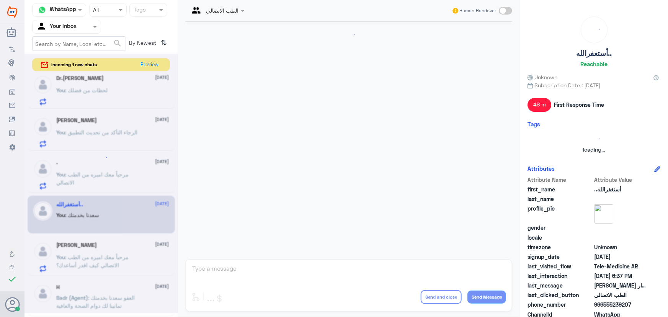
scroll to position [340, 0]
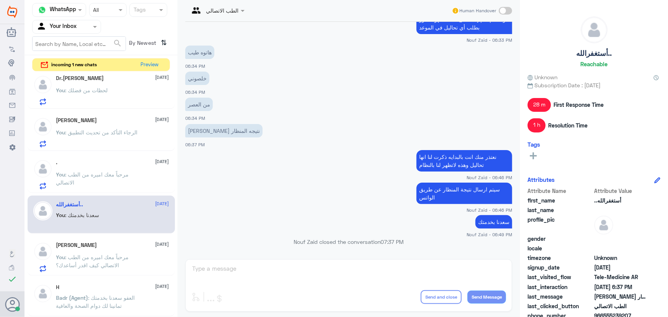
click at [115, 132] on span ": الرجاء التأكد من تحديث التطبيق" at bounding box center [101, 132] width 72 height 7
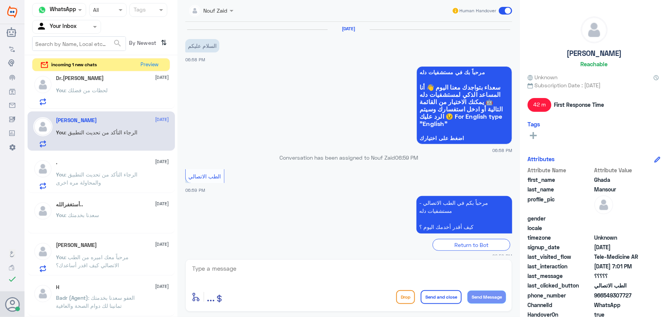
scroll to position [255, 0]
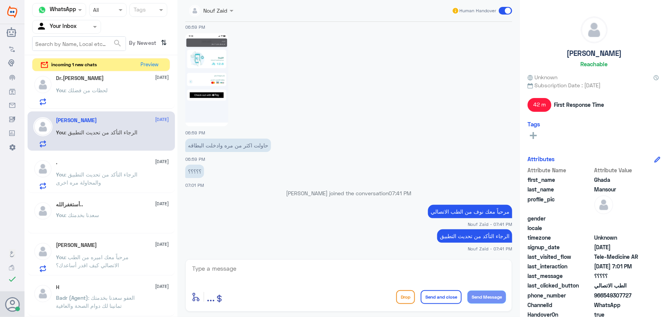
click at [304, 273] on textarea at bounding box center [348, 272] width 315 height 19
type textarea "والمحاولة مره اخرى"
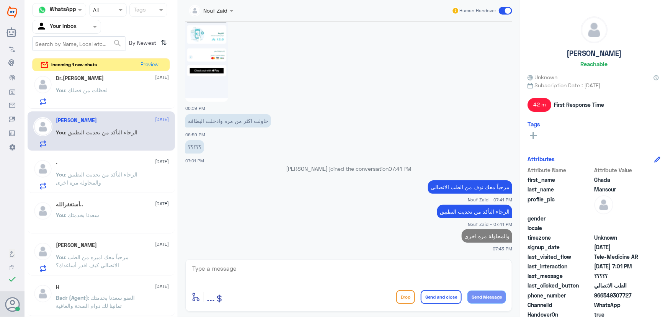
click at [101, 100] on p "You : لحظات من فضلك" at bounding box center [82, 95] width 52 height 19
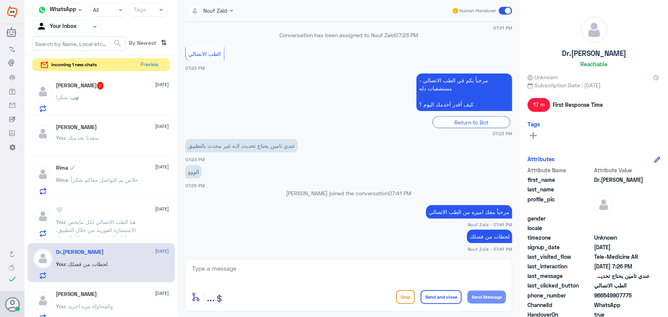
click at [101, 105] on div "نهى : شكرا" at bounding box center [112, 103] width 113 height 17
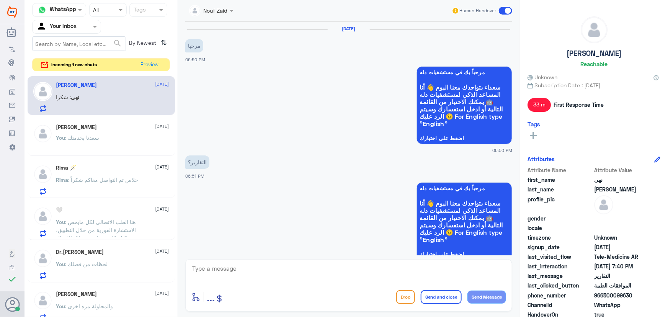
scroll to position [446, 0]
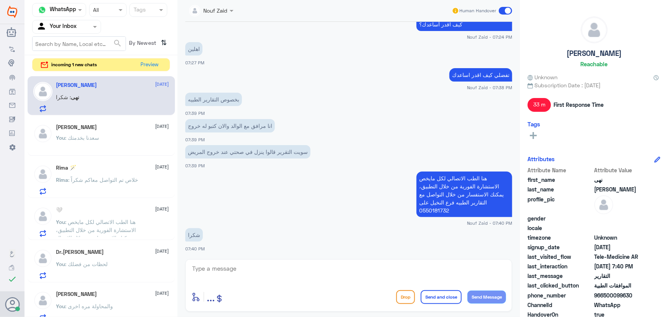
click at [248, 275] on textarea at bounding box center [348, 272] width 315 height 19
type textarea "سعدنا بخدمتك"
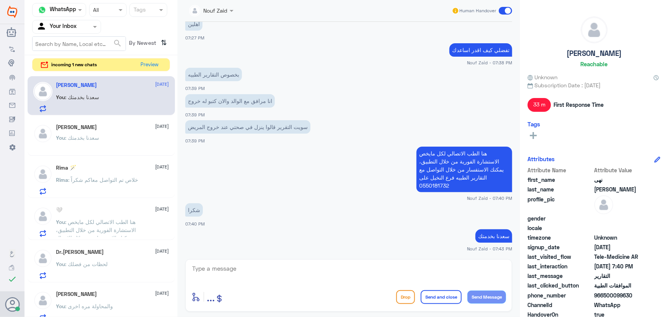
click at [507, 10] on span at bounding box center [505, 11] width 13 height 8
click at [0, 0] on input "checkbox" at bounding box center [0, 0] width 0 height 0
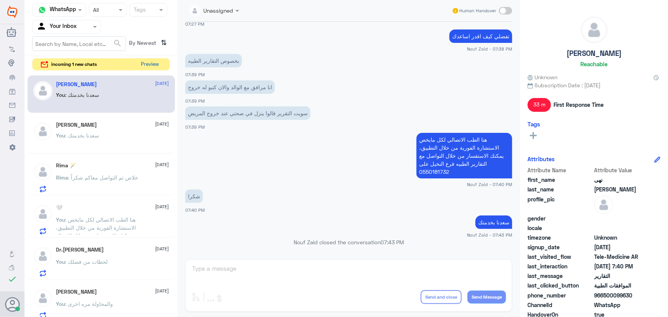
click at [151, 63] on button "Preview" at bounding box center [150, 65] width 24 height 12
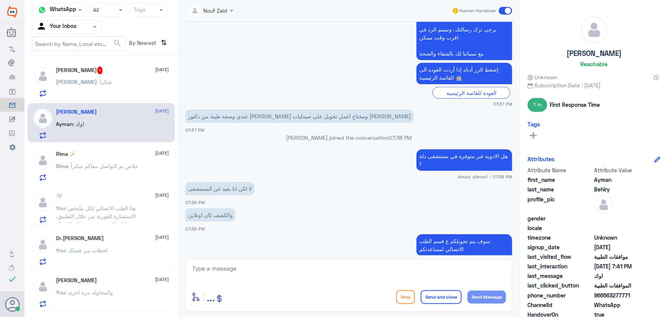
scroll to position [477, 0]
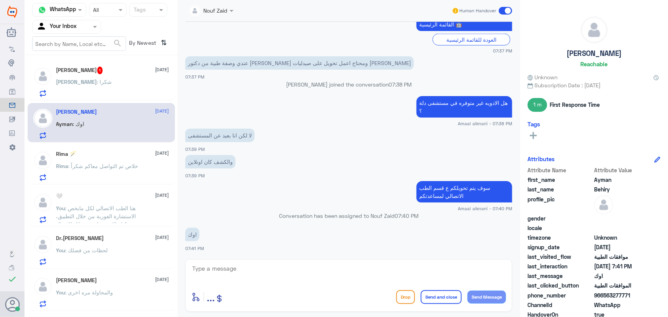
click at [130, 83] on div "[PERSON_NAME] : شكرا" at bounding box center [112, 88] width 113 height 17
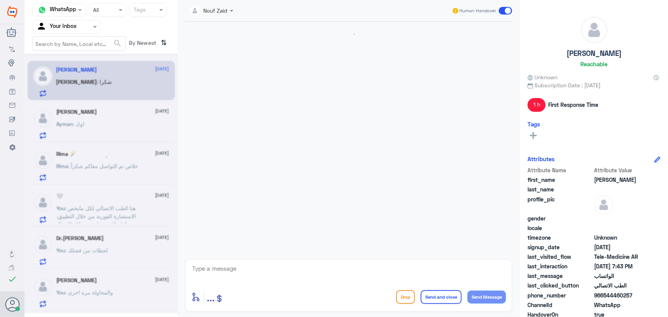
scroll to position [742, 0]
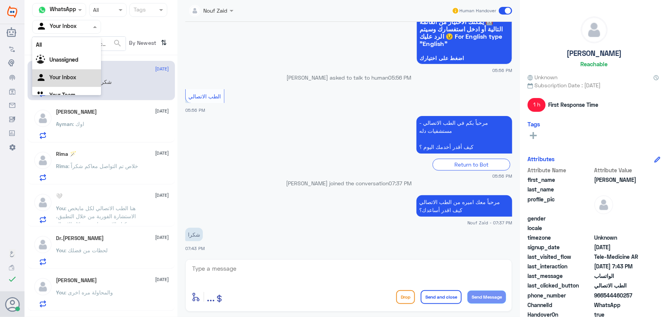
click at [87, 27] on div at bounding box center [67, 26] width 68 height 9
click at [80, 46] on div "All" at bounding box center [66, 45] width 69 height 14
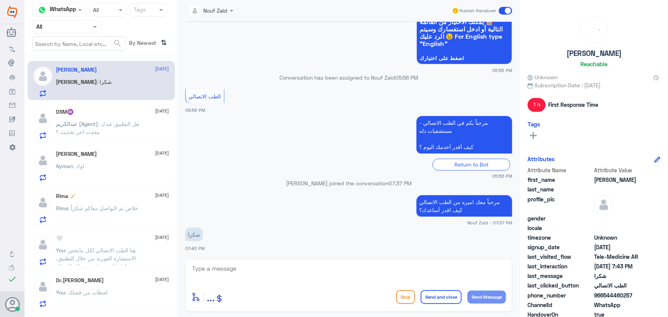
click at [112, 121] on span ": هل التطبيق عندك محدث اخر تحديث ؟" at bounding box center [97, 128] width 83 height 15
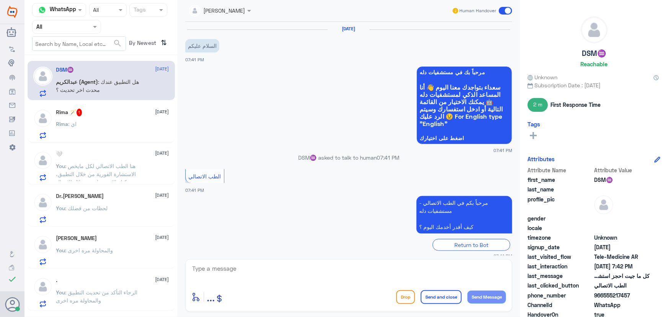
scroll to position [204, 0]
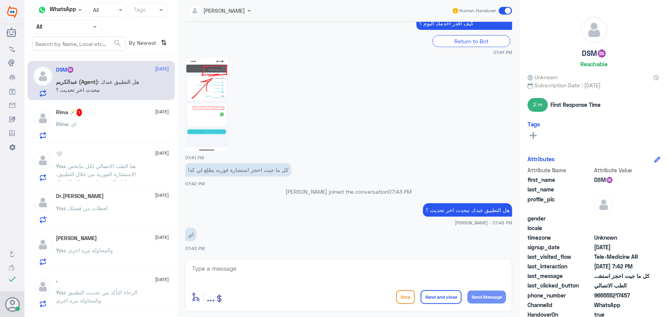
click at [101, 114] on div "Rima 🪄 1 [DATE]" at bounding box center [112, 113] width 113 height 8
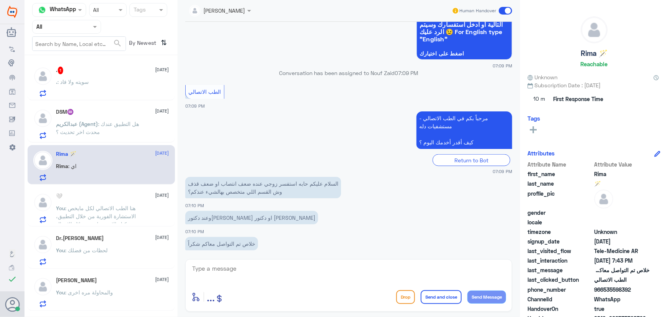
scroll to position [484, 0]
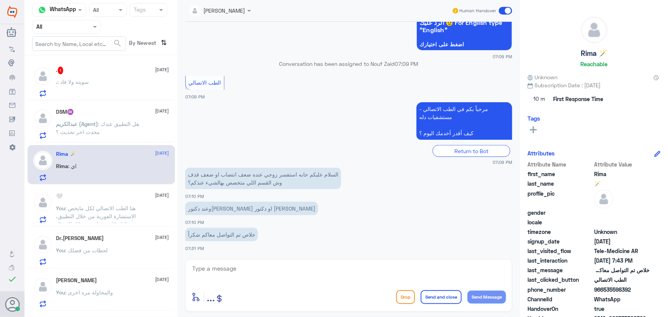
click at [89, 85] on p ". : سويته ولا فاد" at bounding box center [72, 87] width 33 height 19
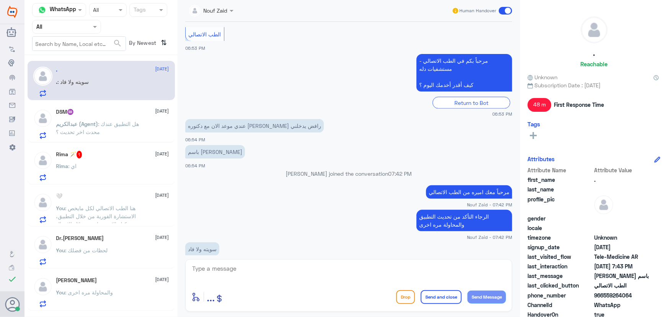
scroll to position [421, 0]
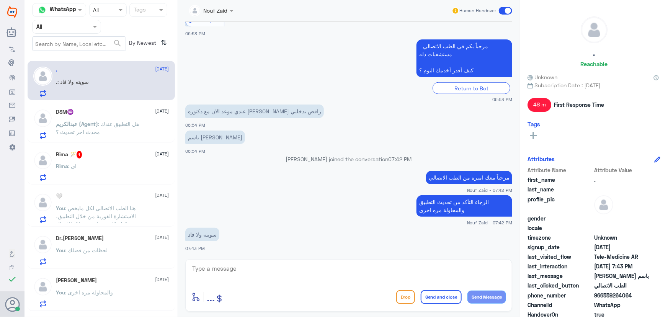
click at [226, 276] on textarea at bounding box center [348, 272] width 315 height 19
type textarea "زوديني بلقة الشاشه"
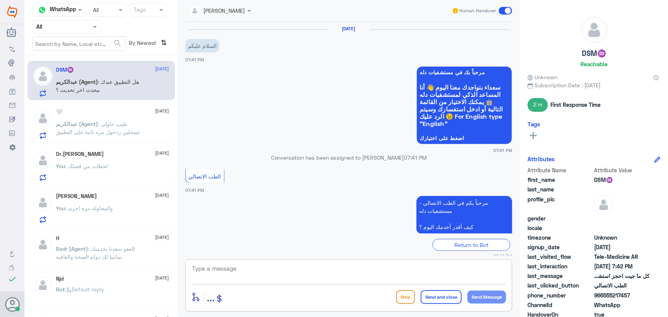
scroll to position [237, 0]
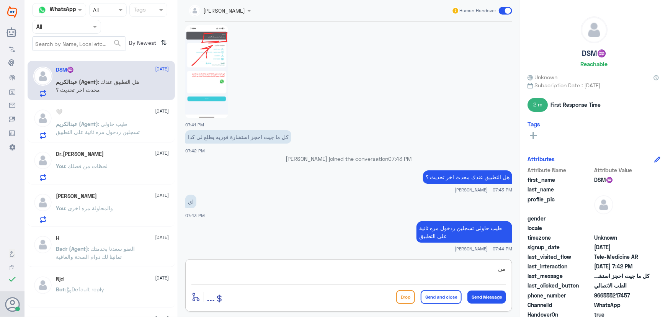
type textarea "م"
click at [75, 26] on input "text" at bounding box center [57, 26] width 42 height 9
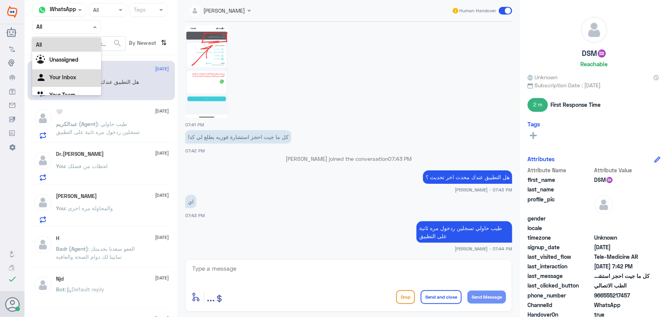
click at [72, 73] on div "Your Inbox" at bounding box center [66, 78] width 69 height 18
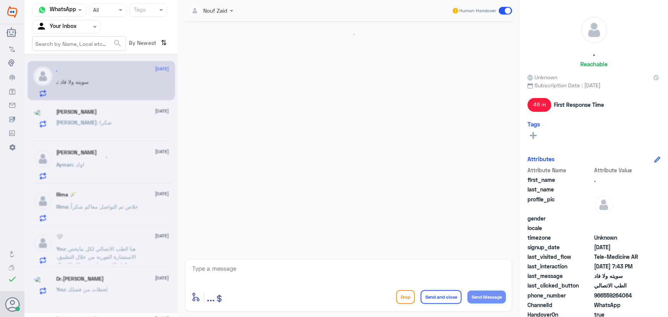
scroll to position [421, 0]
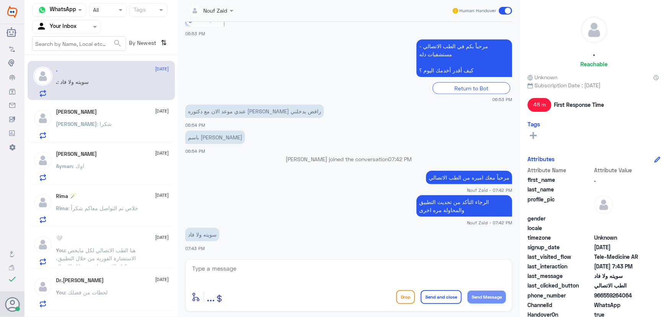
click at [232, 267] on textarea at bounding box center [348, 272] width 315 height 19
click at [93, 115] on div "[PERSON_NAME] [DATE] [PERSON_NAME] : شكرا" at bounding box center [112, 124] width 113 height 30
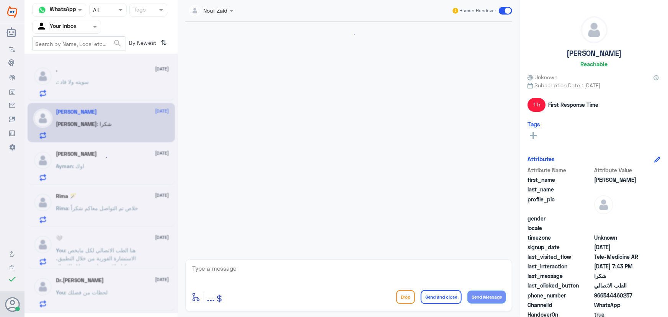
scroll to position [742, 0]
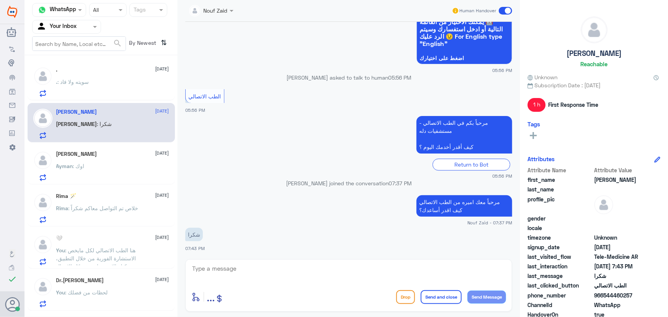
click at [507, 8] on span at bounding box center [505, 11] width 13 height 8
click at [0, 0] on input "checkbox" at bounding box center [0, 0] width 0 height 0
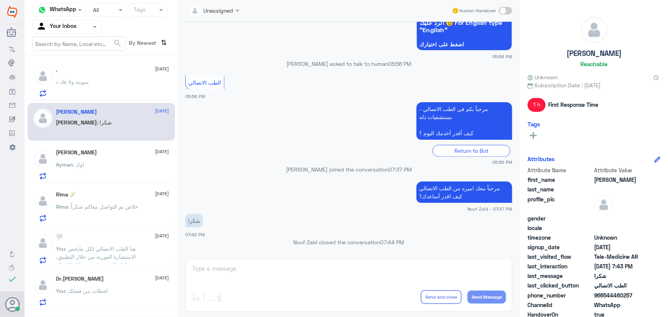
drag, startPoint x: 105, startPoint y: 157, endPoint x: 109, endPoint y: 161, distance: 5.7
click at [109, 161] on div "[PERSON_NAME] [DATE] Ayman : اوك" at bounding box center [112, 164] width 113 height 30
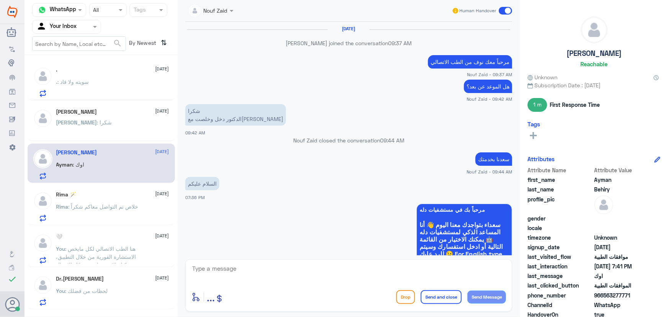
scroll to position [477, 0]
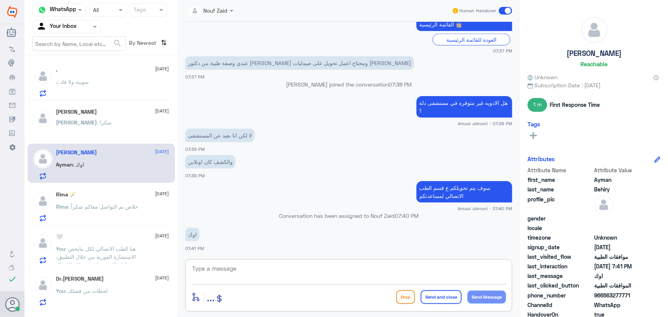
click at [219, 272] on textarea at bounding box center [348, 272] width 315 height 19
click at [96, 203] on span ": خلاص تم التواصل معاكم شكراً" at bounding box center [104, 206] width 70 height 7
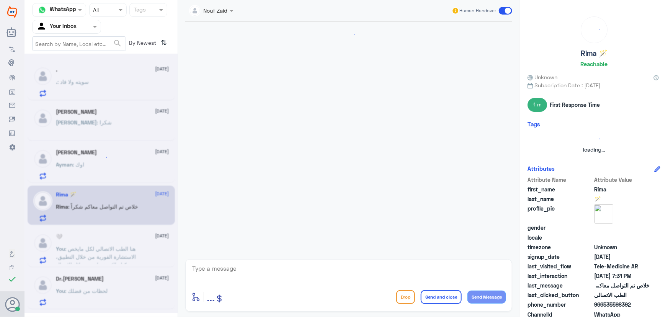
scroll to position [484, 0]
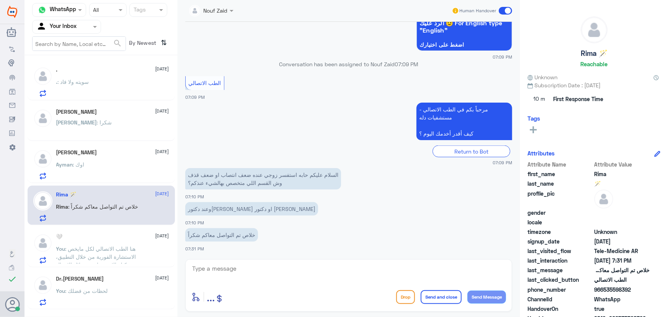
click at [507, 11] on span at bounding box center [505, 11] width 13 height 8
click at [0, 0] on input "checkbox" at bounding box center [0, 0] width 0 height 0
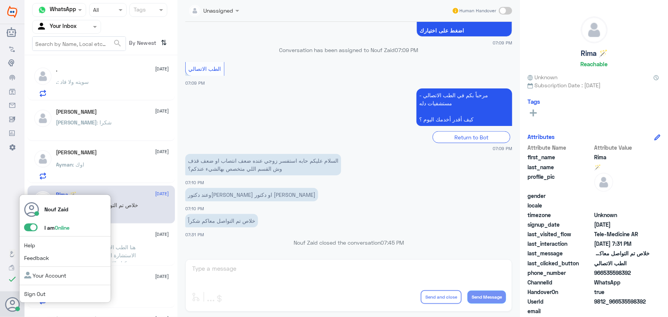
click at [14, 305] on icon at bounding box center [12, 304] width 15 height 15
click at [31, 226] on span at bounding box center [30, 228] width 13 height 8
click at [0, 0] on input "checkbox" at bounding box center [0, 0] width 0 height 0
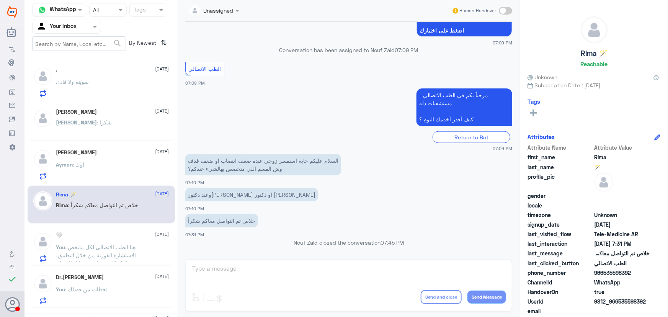
click at [317, 214] on app-msgs-text "خلاص تم التواصل معاكم شكراً" at bounding box center [348, 221] width 327 height 14
